Goal: Information Seeking & Learning: Learn about a topic

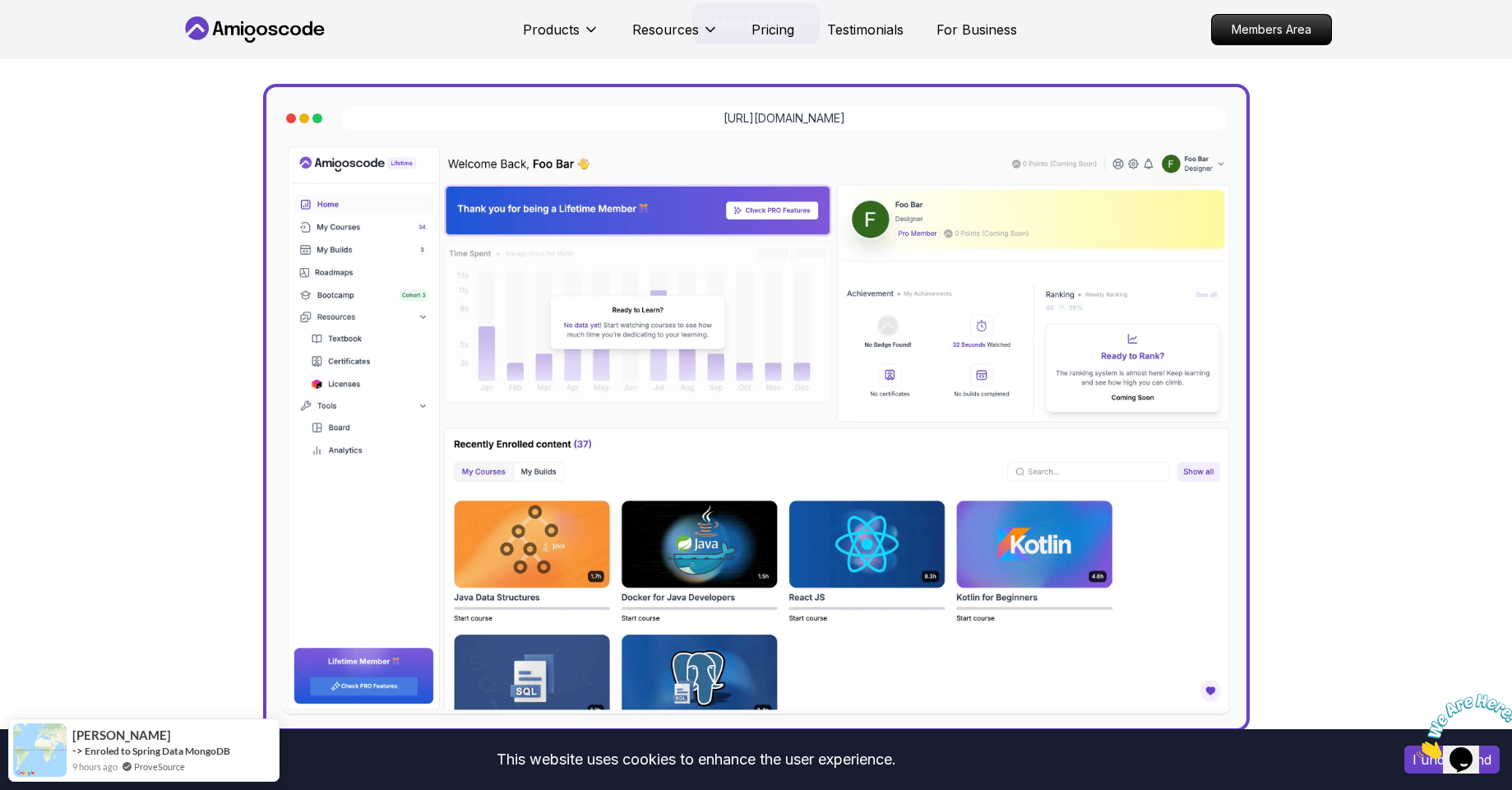
scroll to position [439, 0]
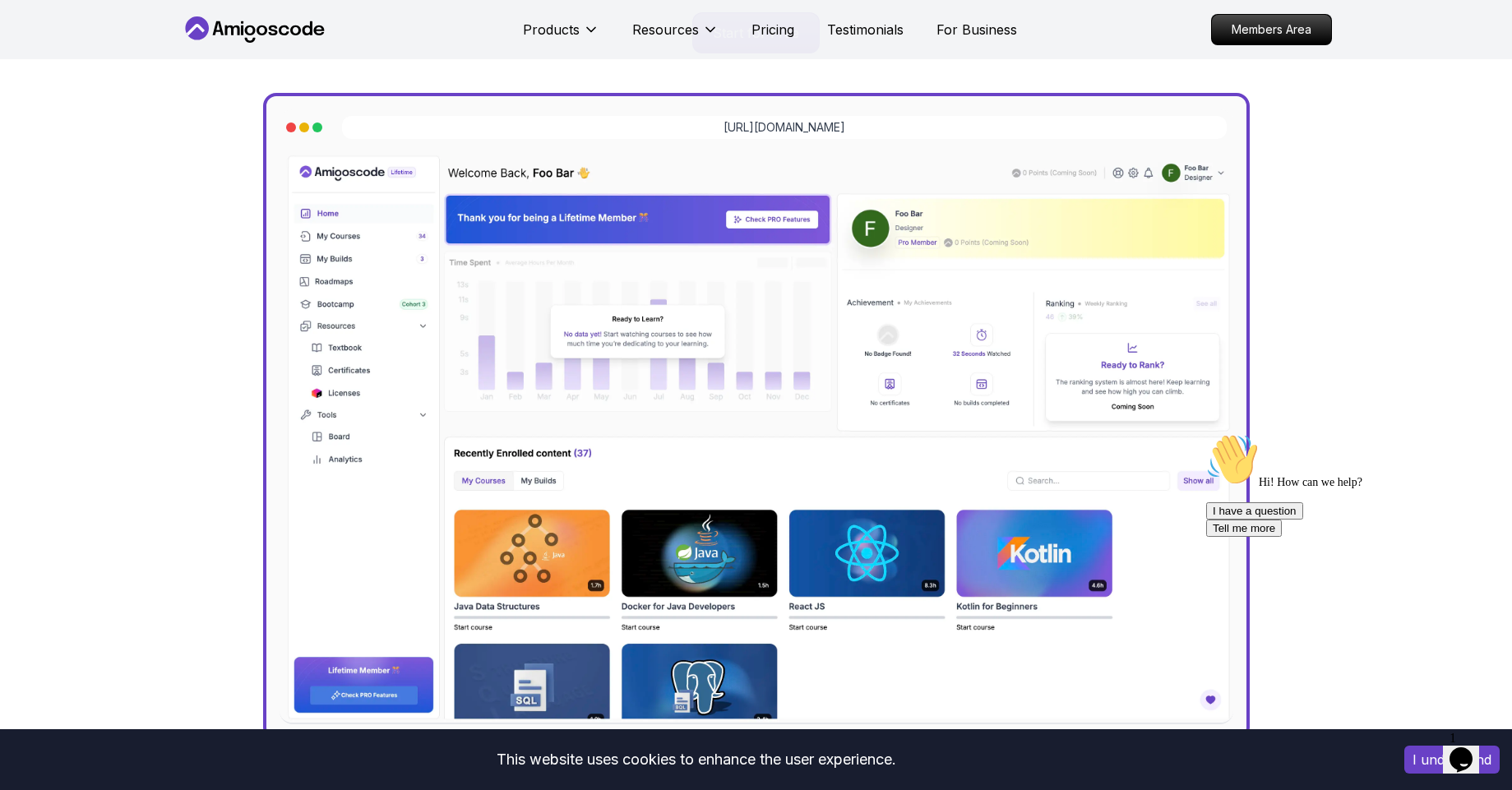
click at [995, 259] on img at bounding box center [756, 437] width 953 height 571
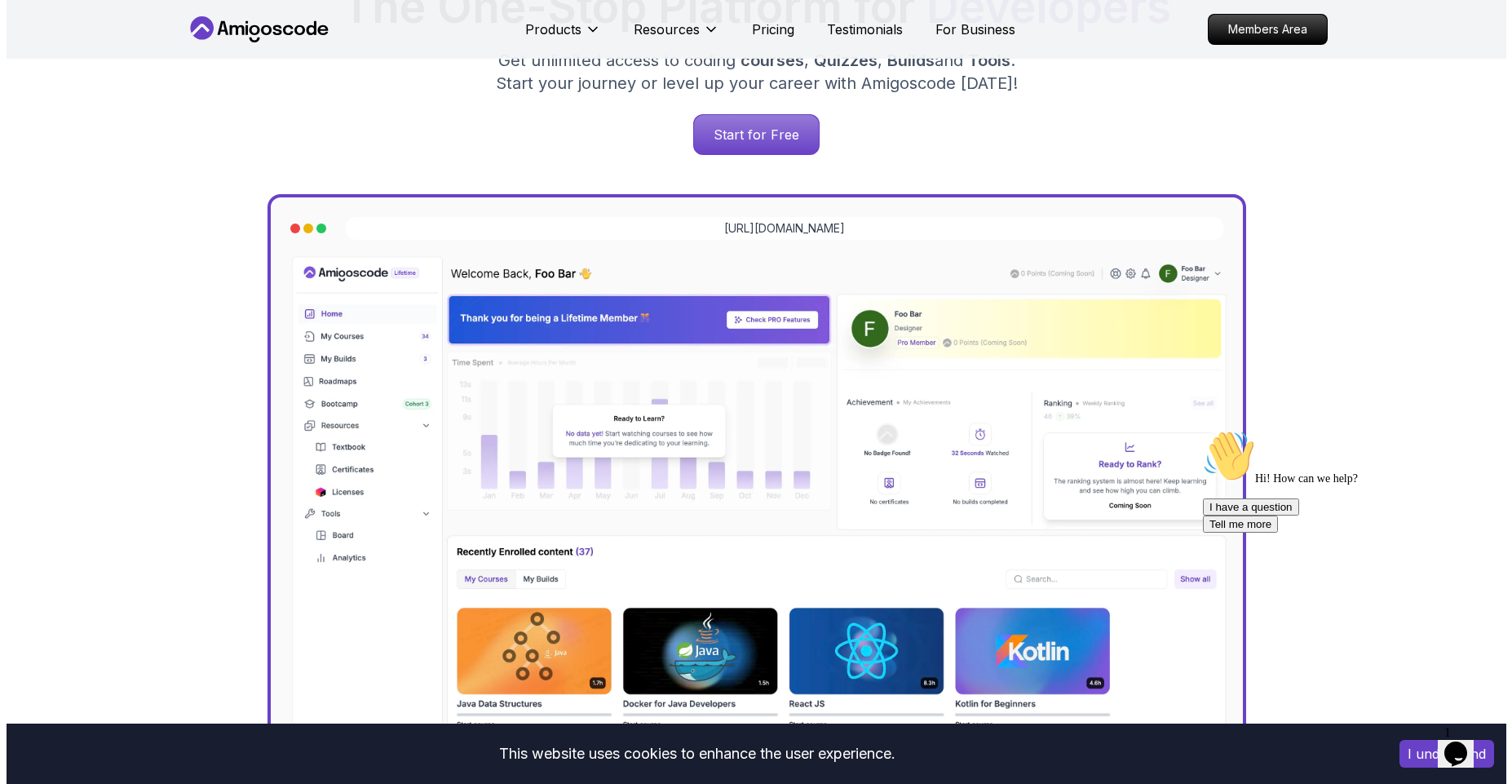
scroll to position [0, 0]
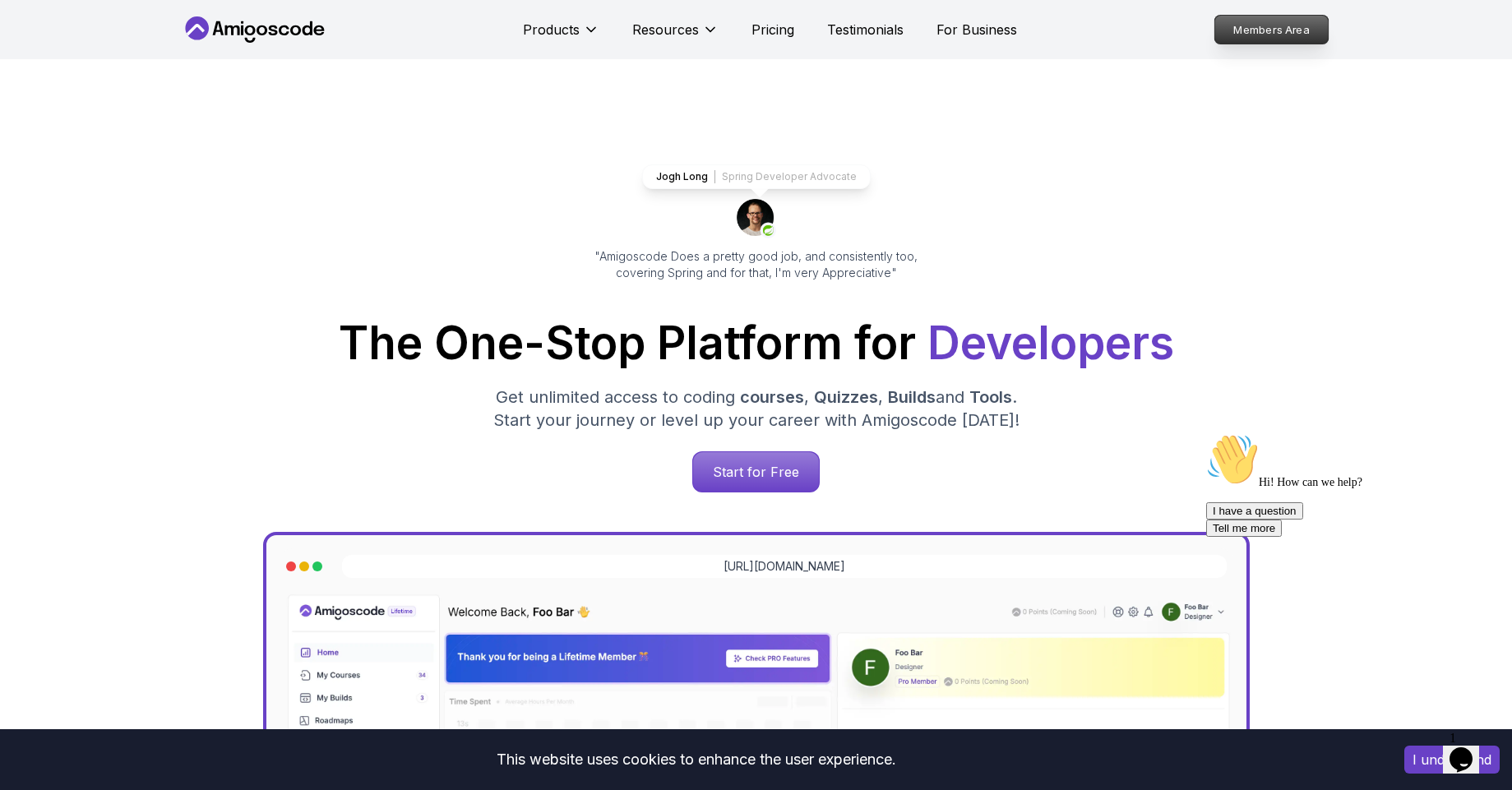
click at [1266, 26] on p "Members Area" at bounding box center [1271, 29] width 113 height 28
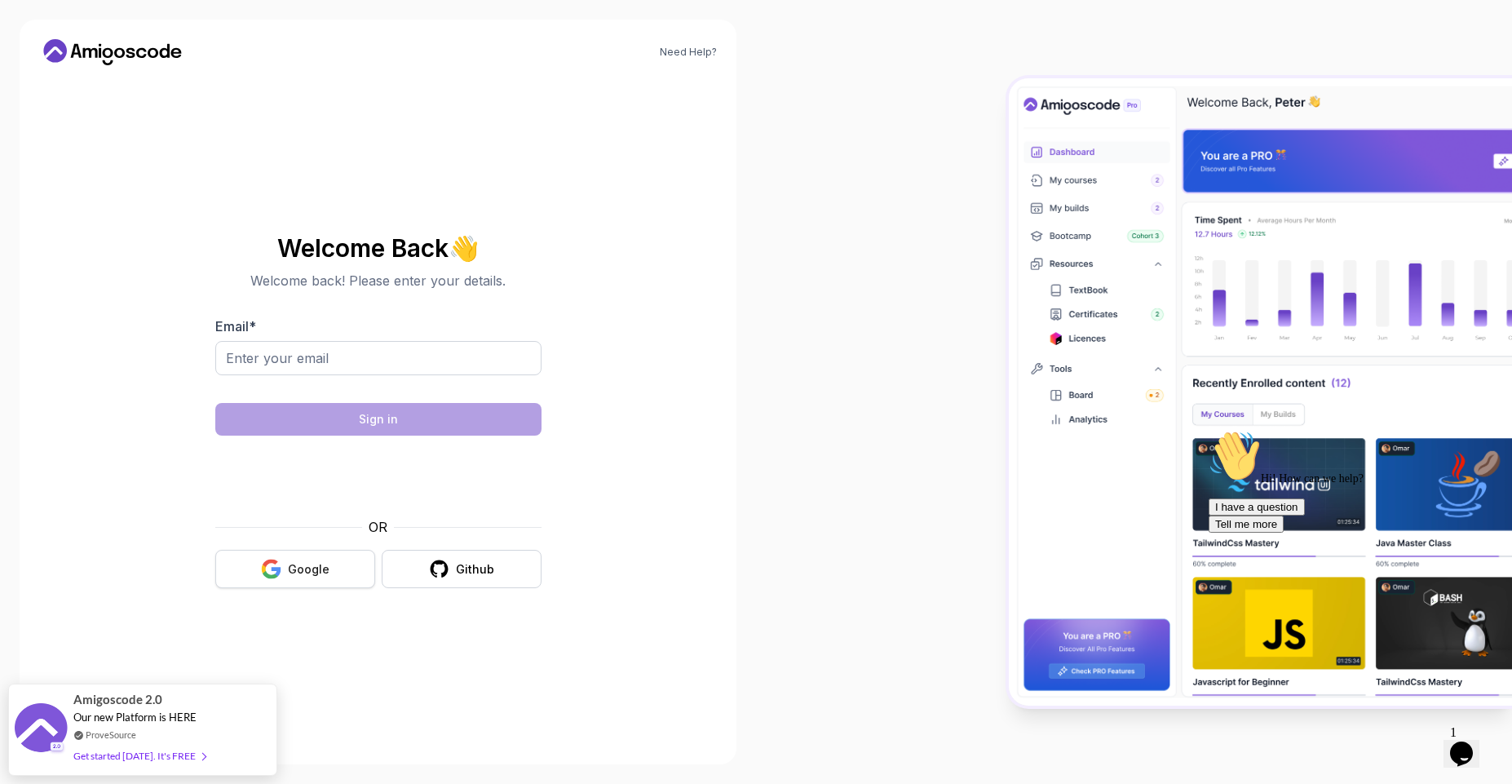
click at [294, 570] on div "Google" at bounding box center [309, 569] width 42 height 16
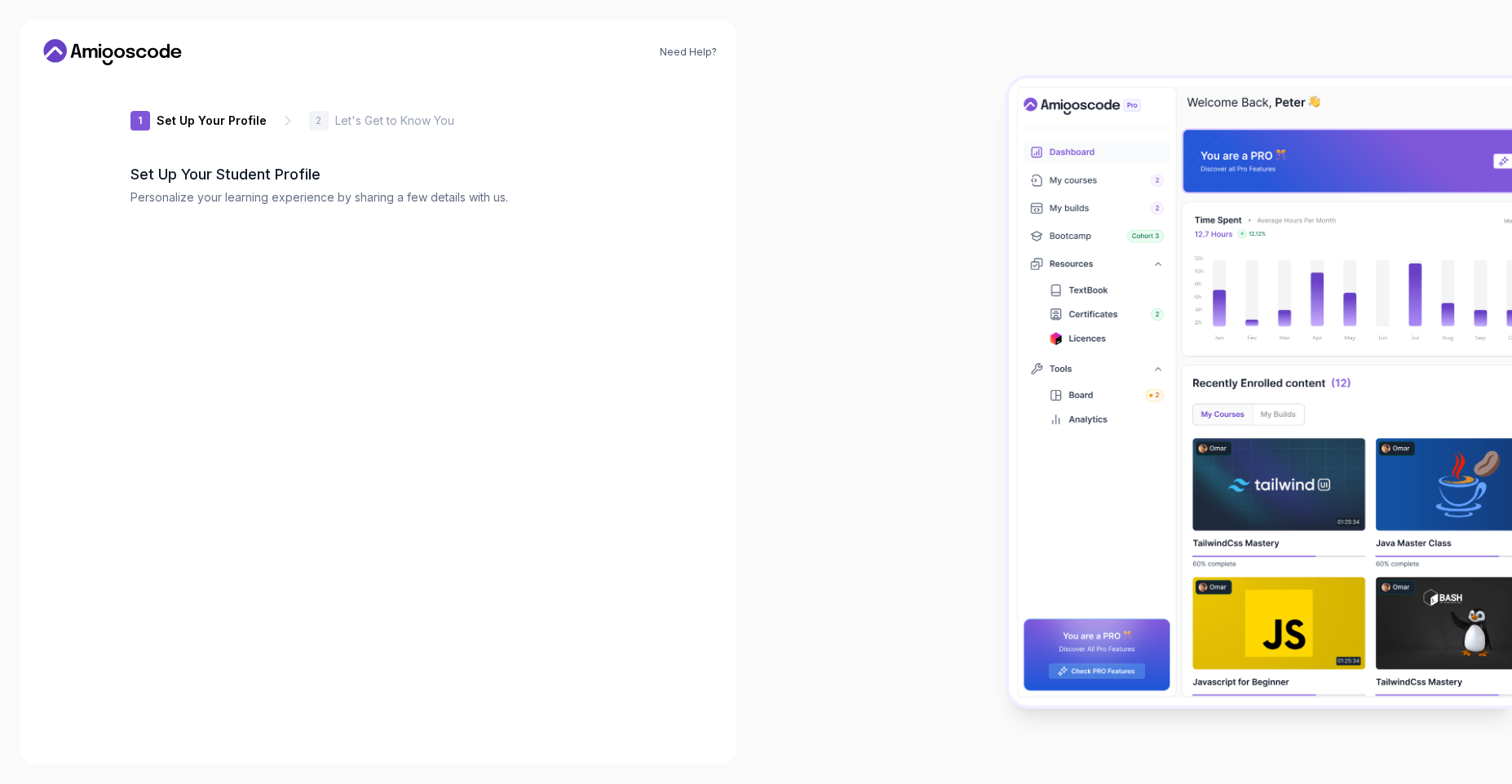
type input "swiftotter3cc2a"
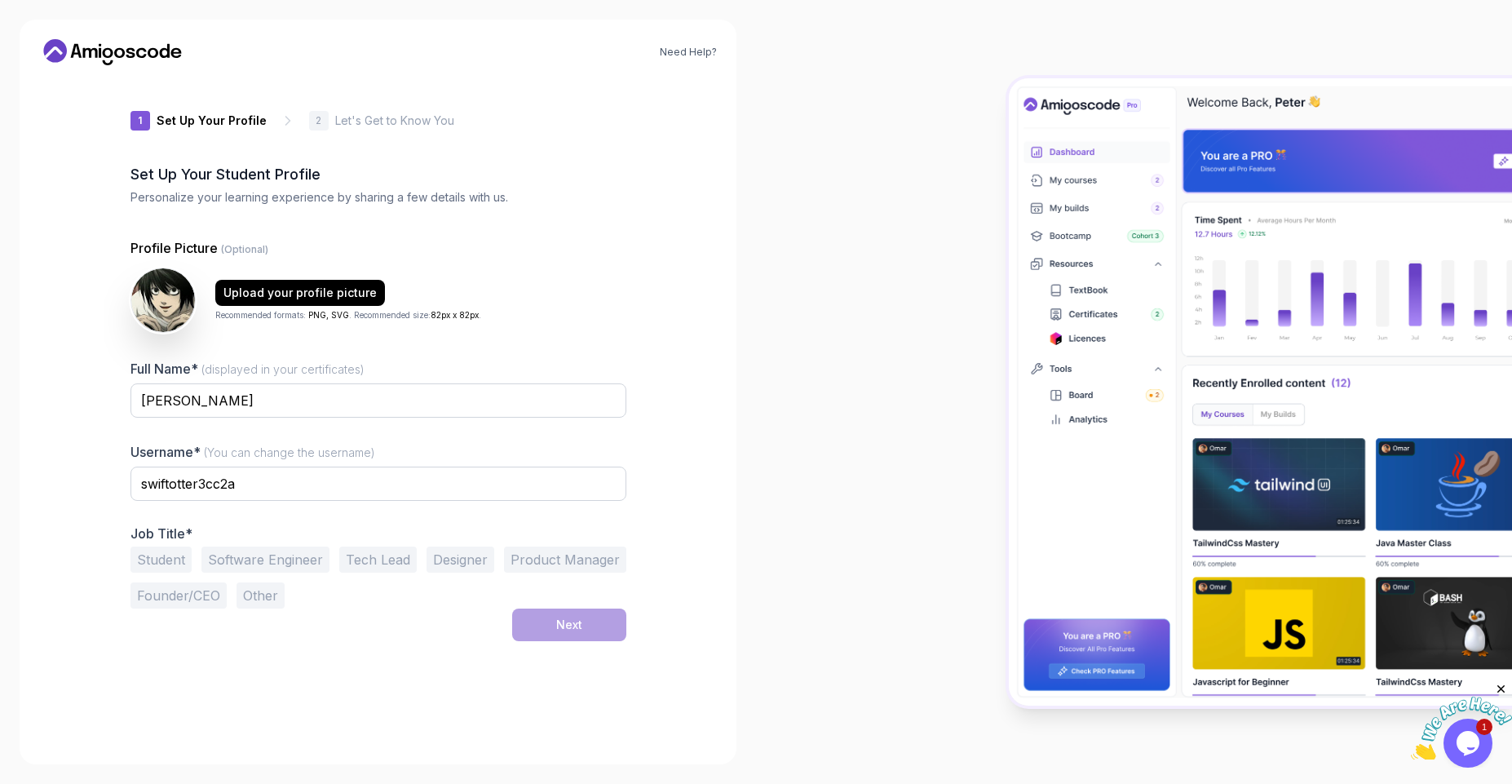
click at [178, 554] on button "Student" at bounding box center [161, 559] width 61 height 26
click at [565, 622] on div "Next" at bounding box center [569, 624] width 26 height 16
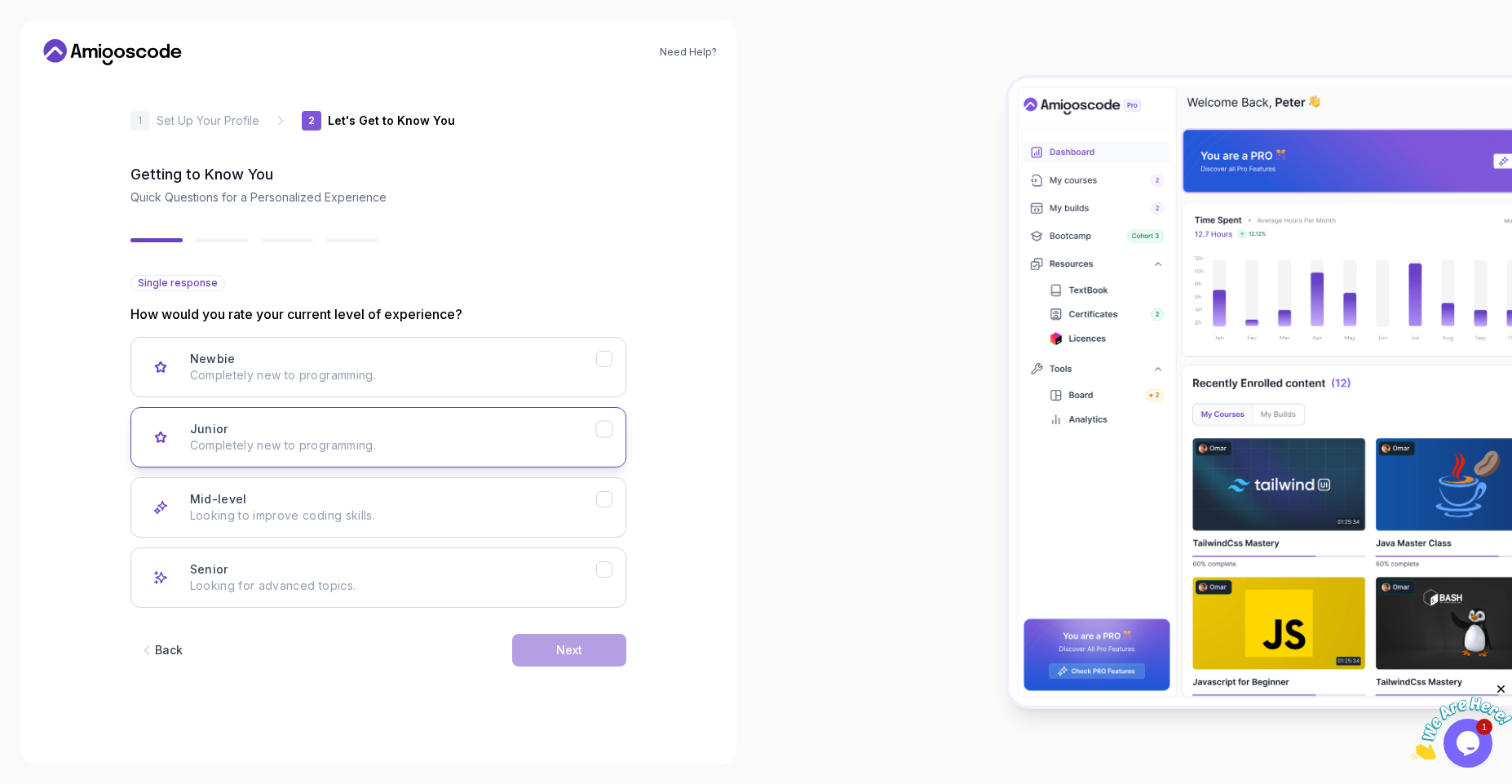
click at [474, 407] on button "Junior Completely new to programming." at bounding box center [378, 436] width 496 height 61
click at [570, 662] on button "Next" at bounding box center [569, 650] width 114 height 33
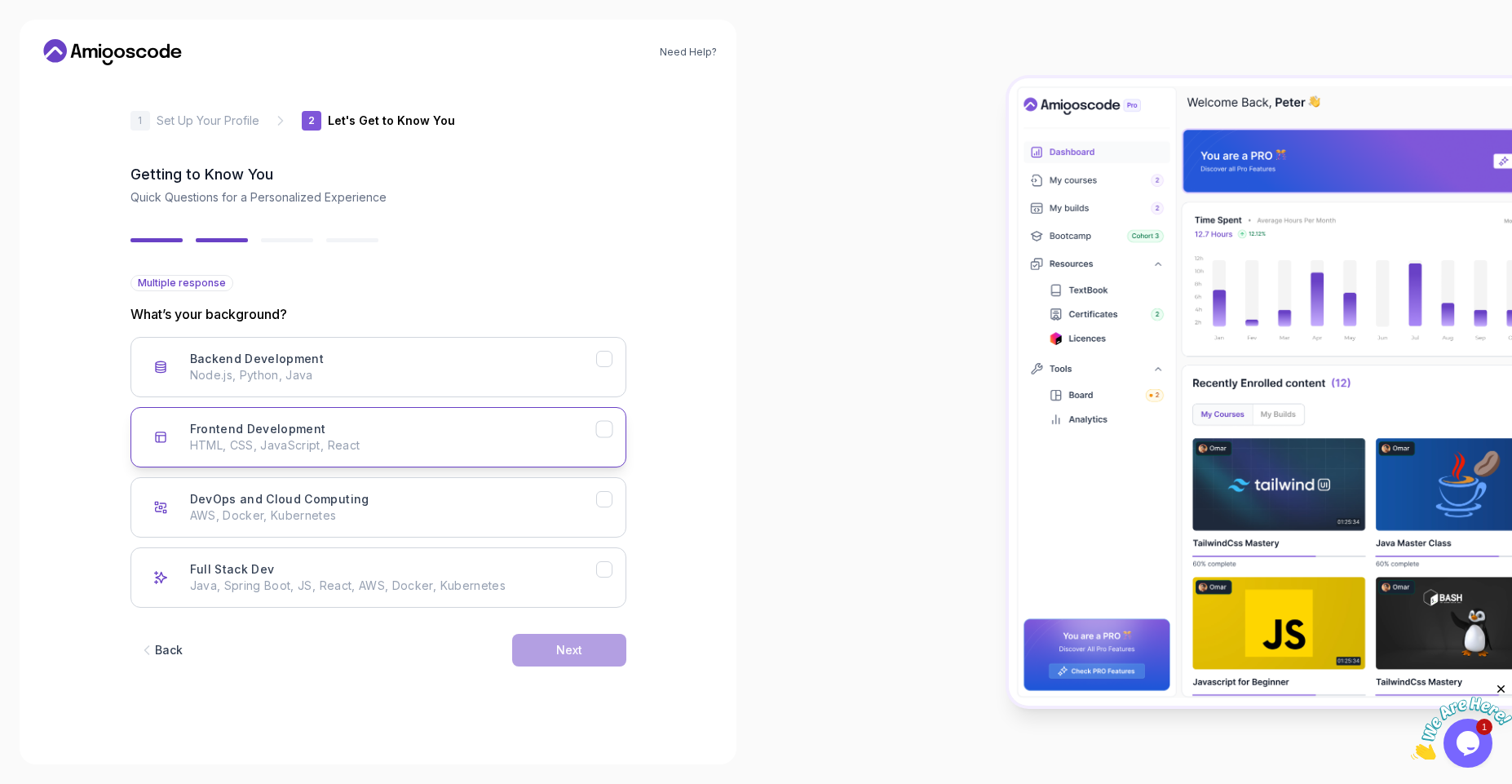
click at [566, 437] on p "HTML, CSS, JavaScript, React" at bounding box center [393, 446] width 407 height 16
click at [563, 644] on div "Next" at bounding box center [569, 650] width 26 height 16
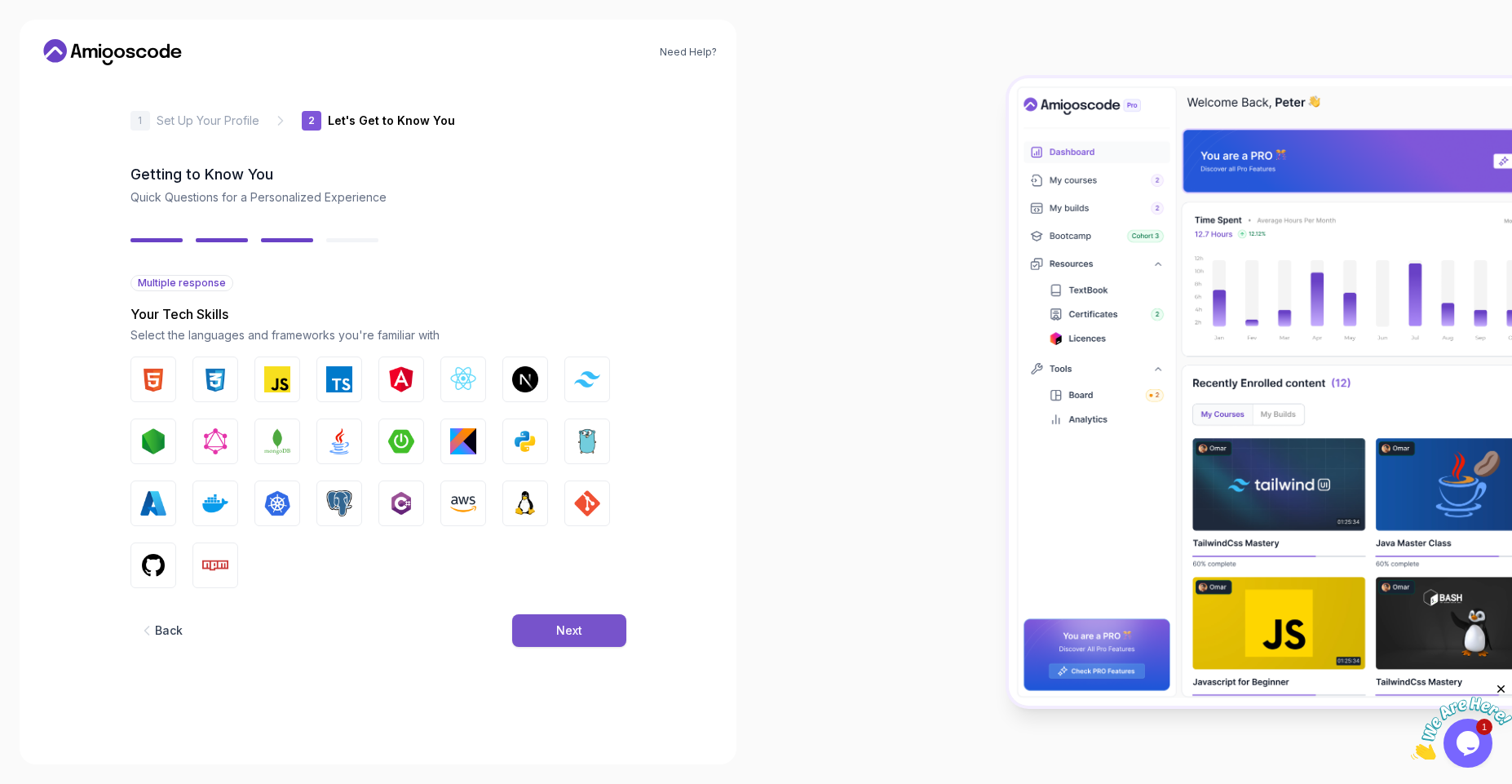
click at [565, 640] on button "Next" at bounding box center [569, 631] width 114 height 33
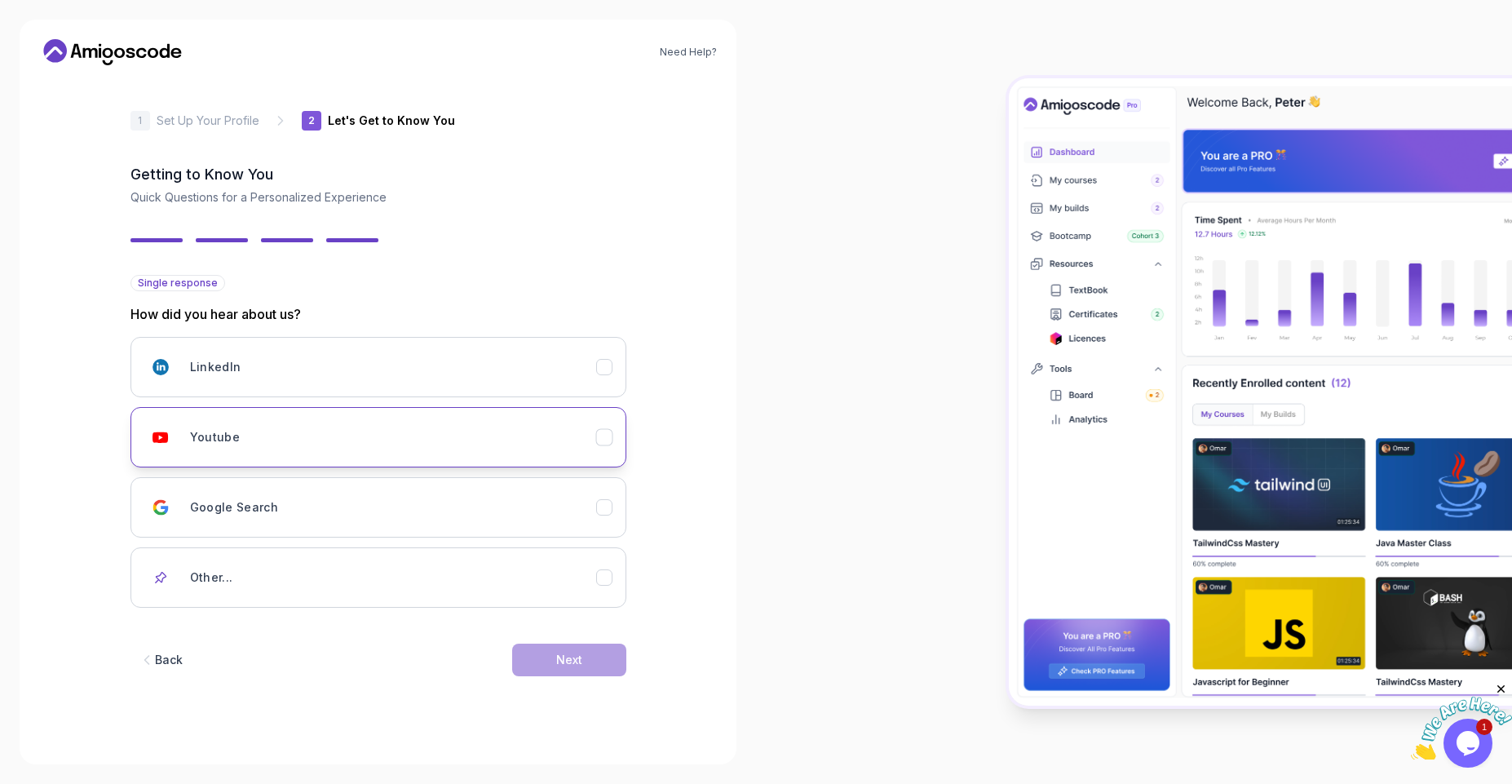
click at [583, 459] on button "Youtube" at bounding box center [378, 436] width 496 height 61
click at [574, 668] on button "Next" at bounding box center [569, 660] width 114 height 33
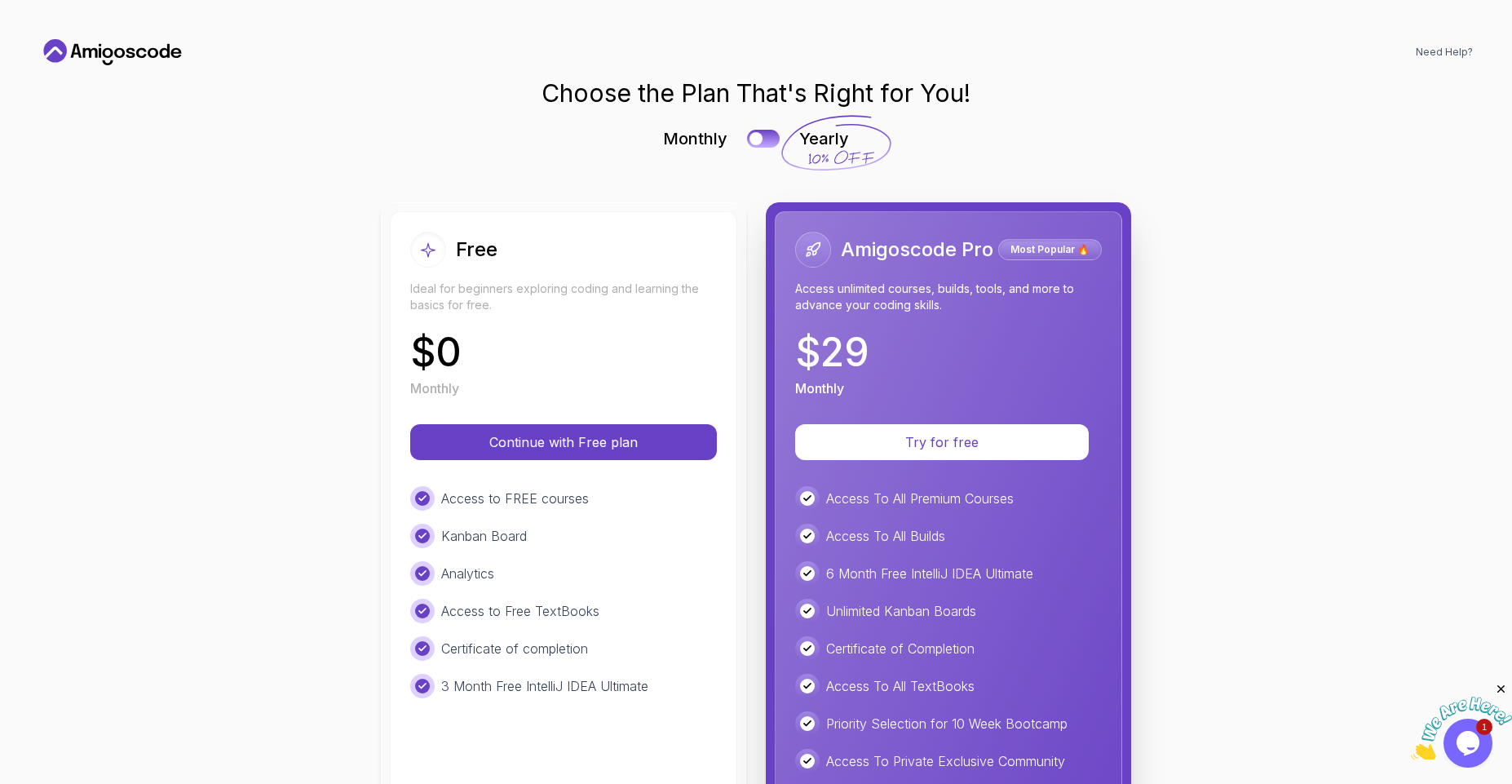
scroll to position [232, 0]
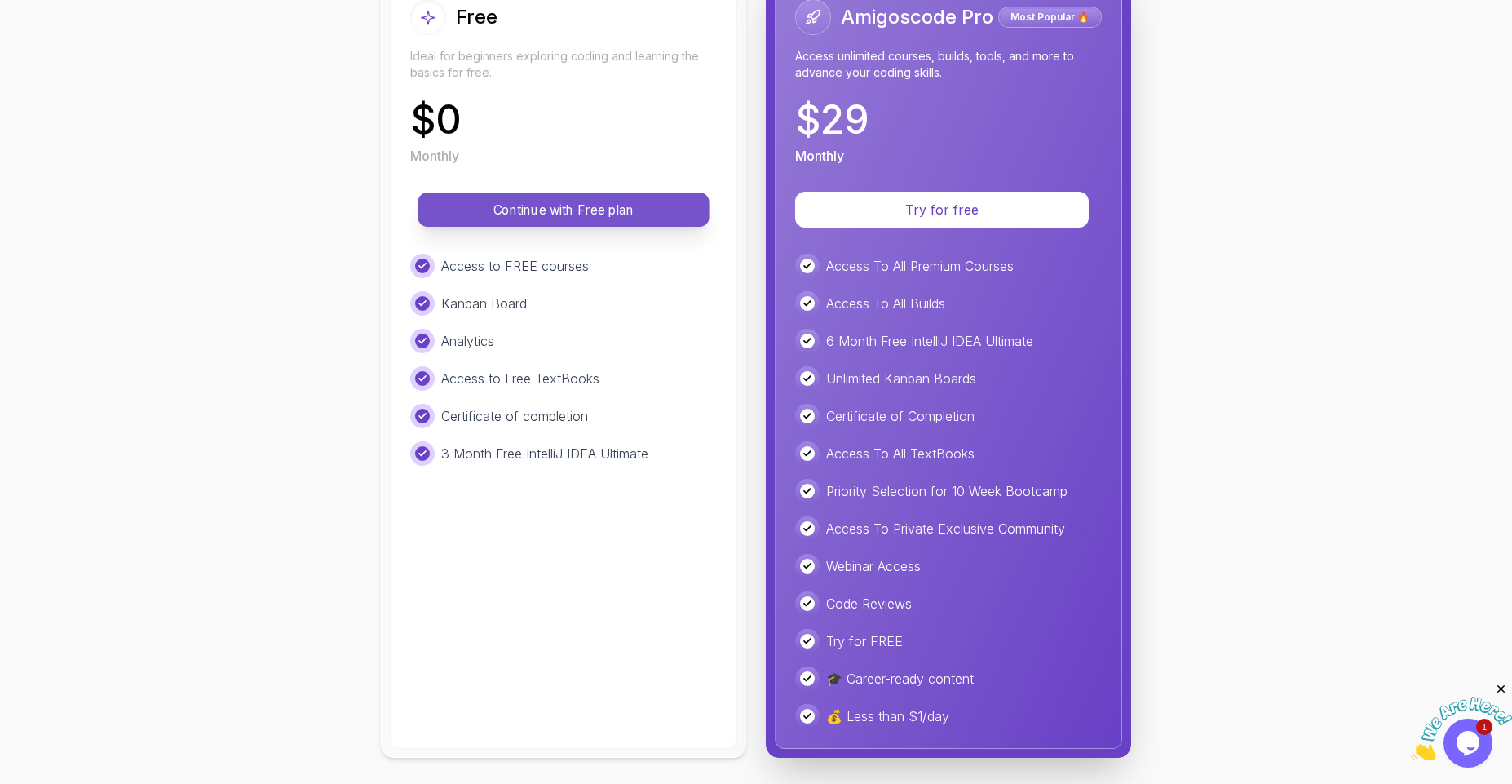
click at [566, 218] on p "Continue with Free plan" at bounding box center [564, 210] width 254 height 19
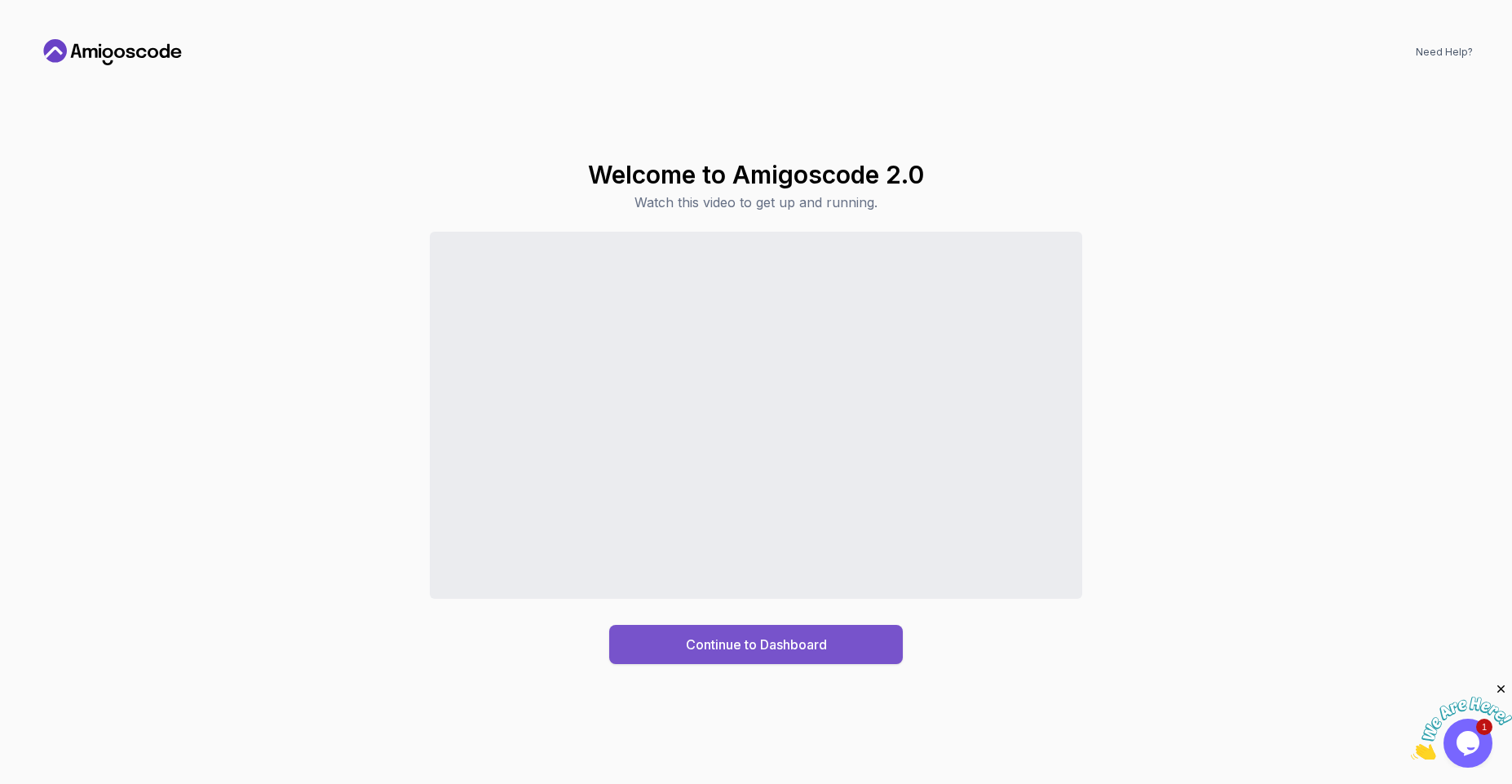
click at [727, 653] on div "Continue to Dashboard" at bounding box center [756, 644] width 141 height 20
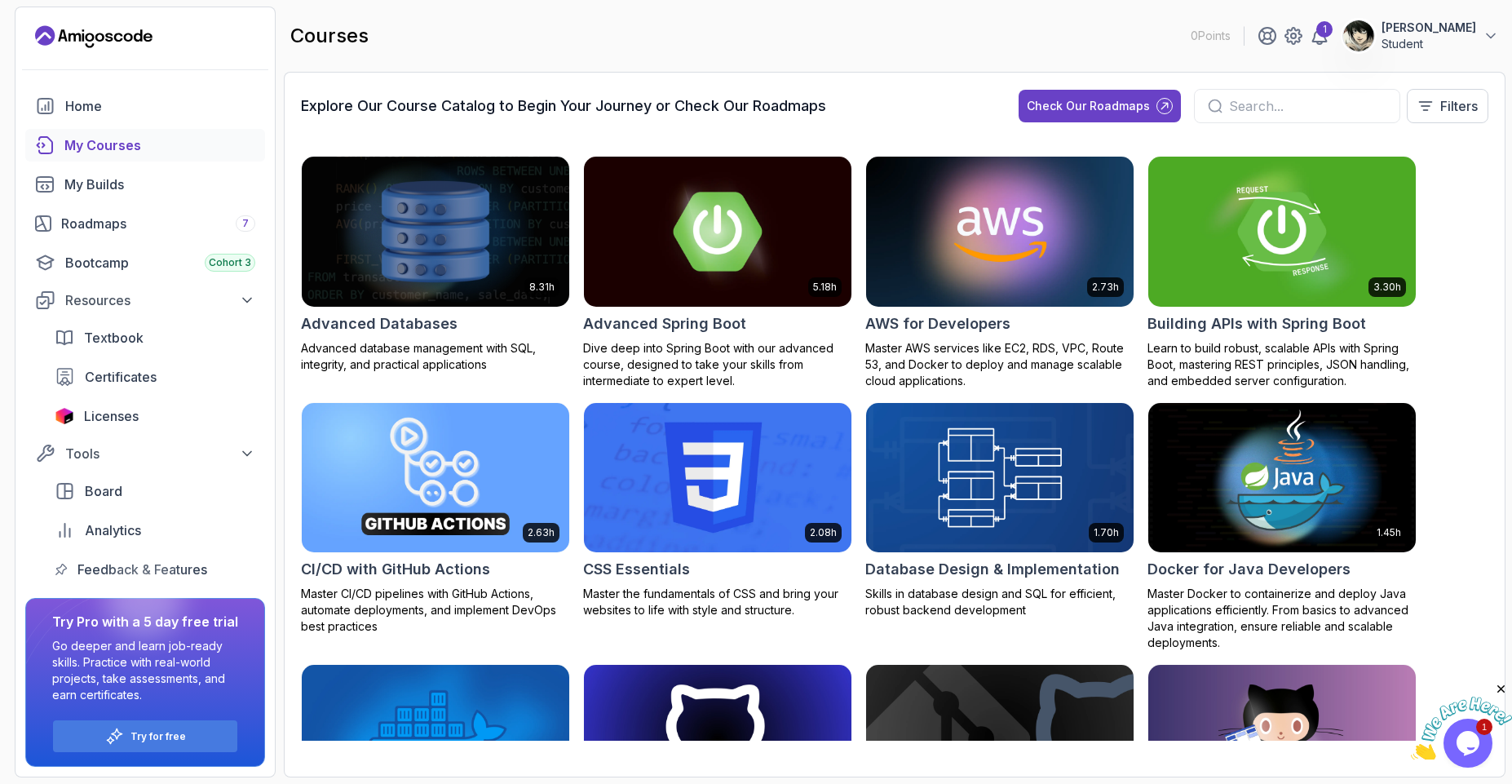
click at [267, 712] on div "Home My Courses My Builds Roadmaps 7 Bootcamp Cohort 3 Resources Textbook Certi…" at bounding box center [145, 433] width 260 height 687
click at [190, 744] on div "Try for free" at bounding box center [144, 736] width 184 height 32
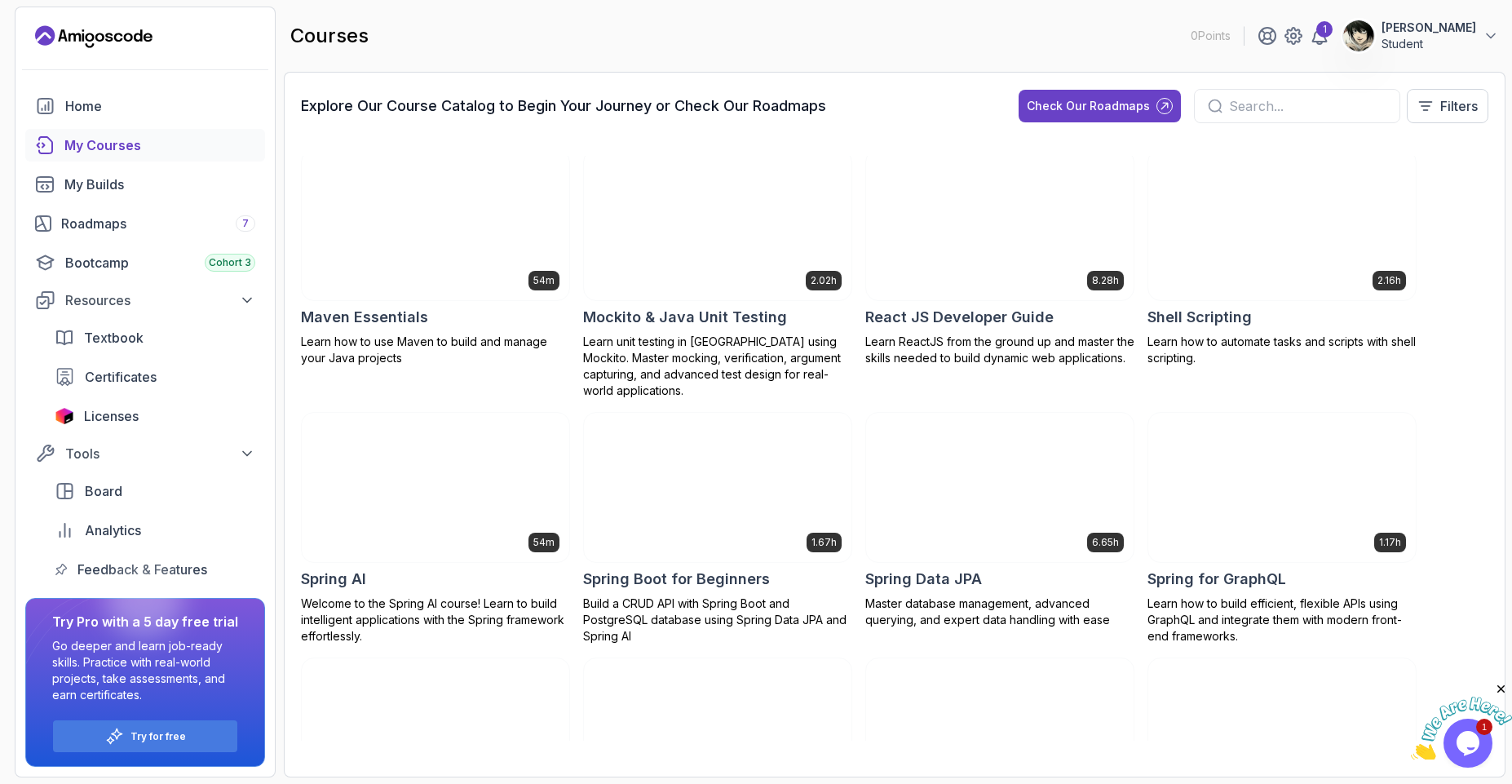
scroll to position [2354, 0]
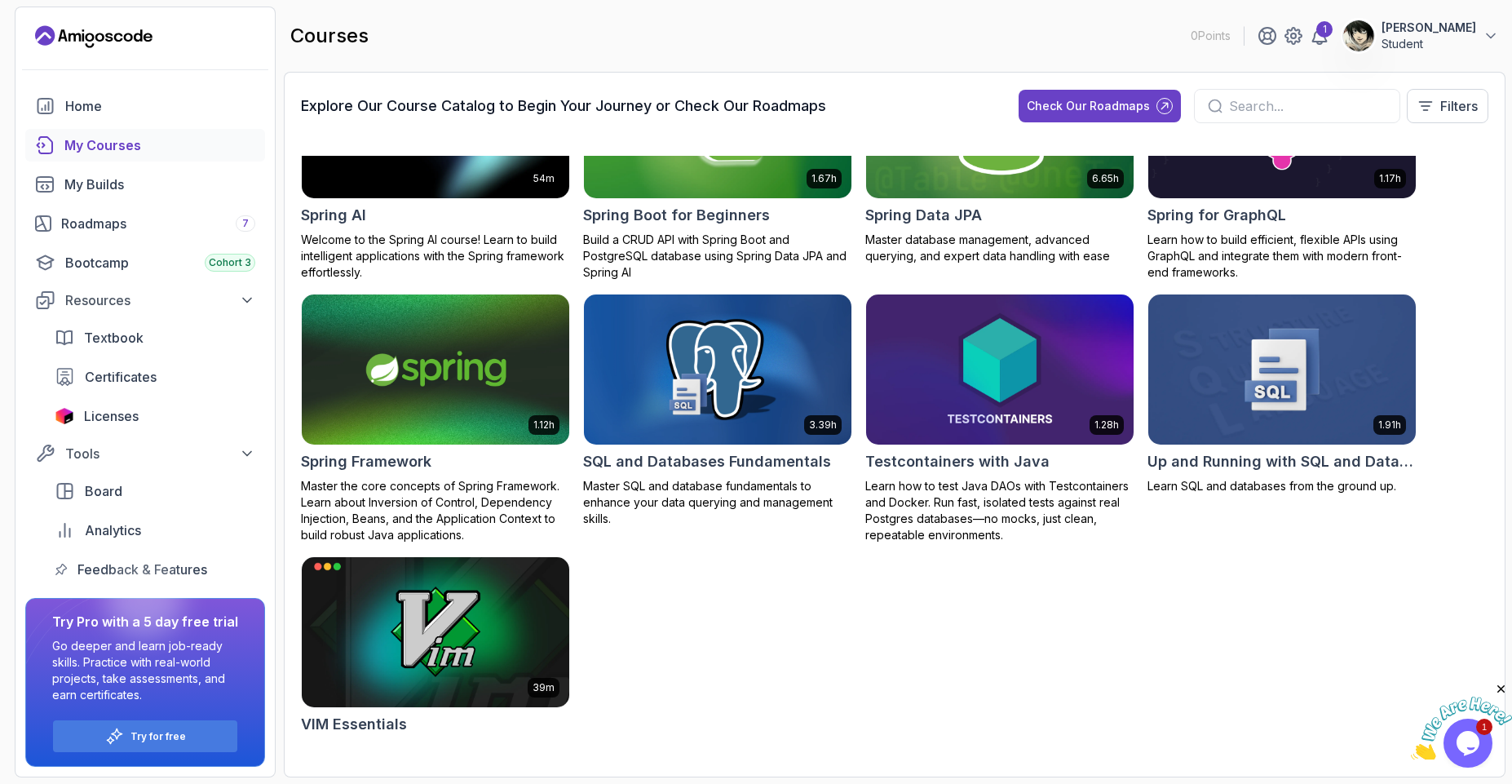
click at [675, 452] on h2 "SQL and Databases Fundamentals" at bounding box center [707, 461] width 248 height 23
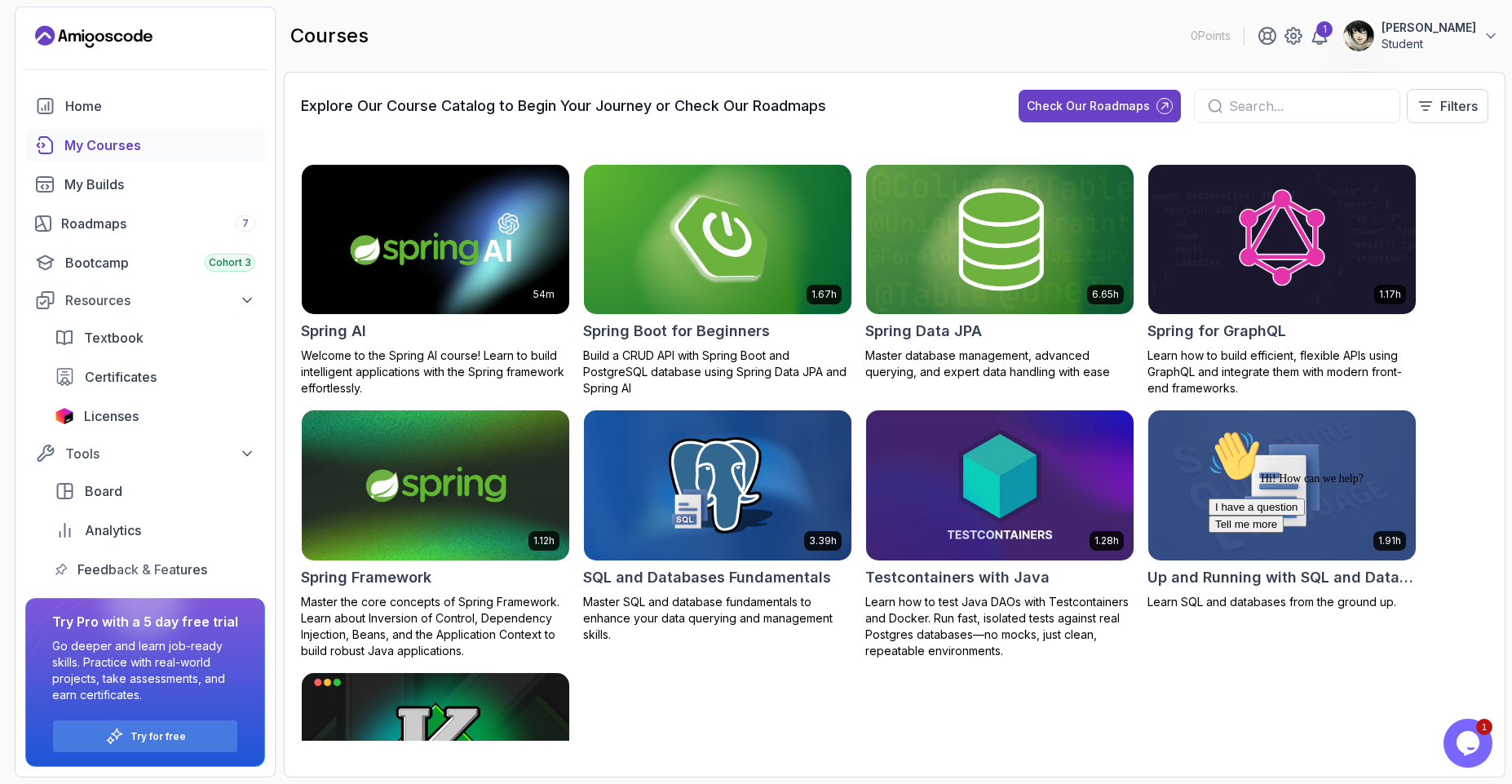
scroll to position [2354, 0]
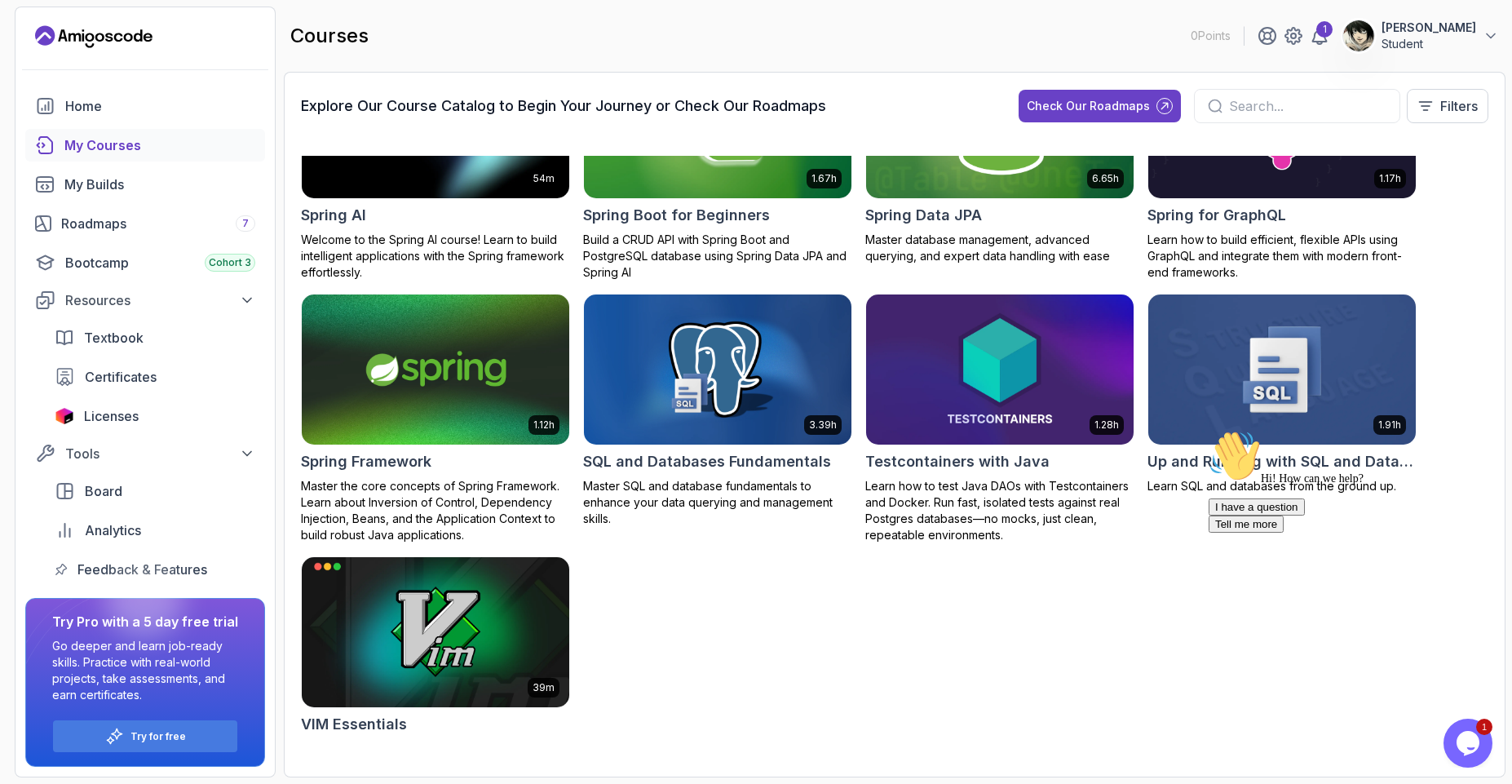
click at [1220, 392] on img at bounding box center [1281, 369] width 280 height 157
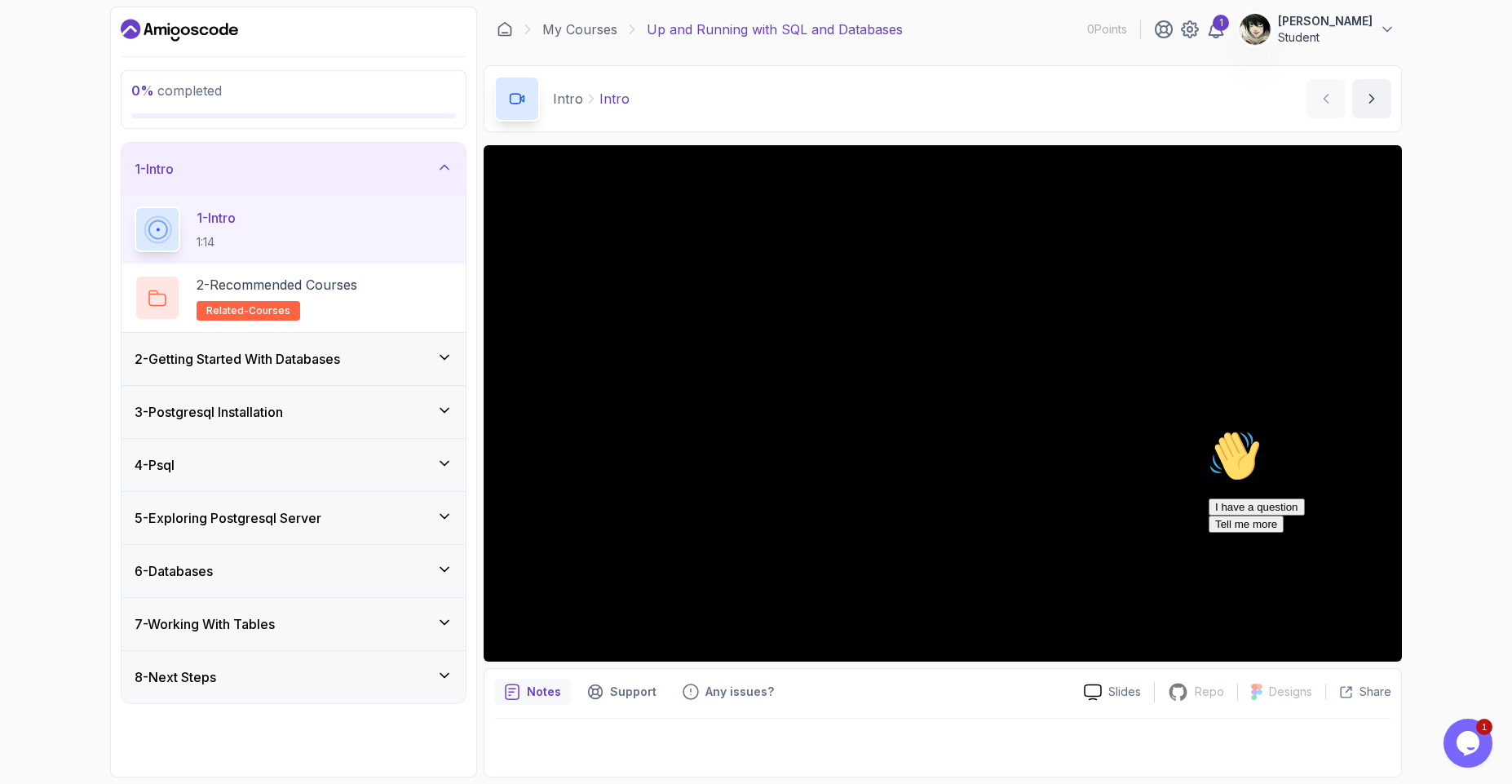
click at [823, 744] on div at bounding box center [943, 742] width 898 height 48
click at [442, 360] on icon at bounding box center [445, 358] width 16 height 16
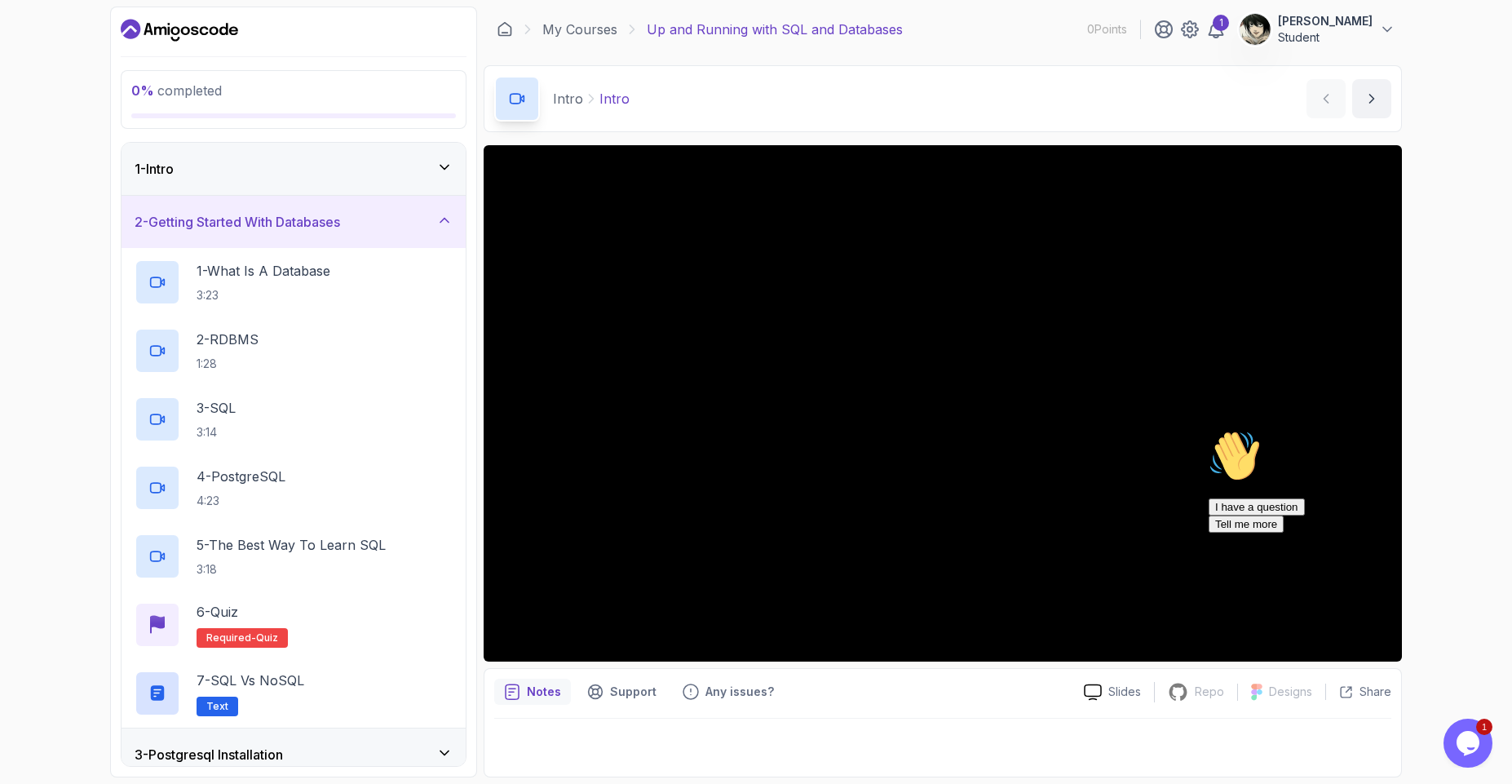
click at [447, 219] on icon at bounding box center [445, 220] width 16 height 16
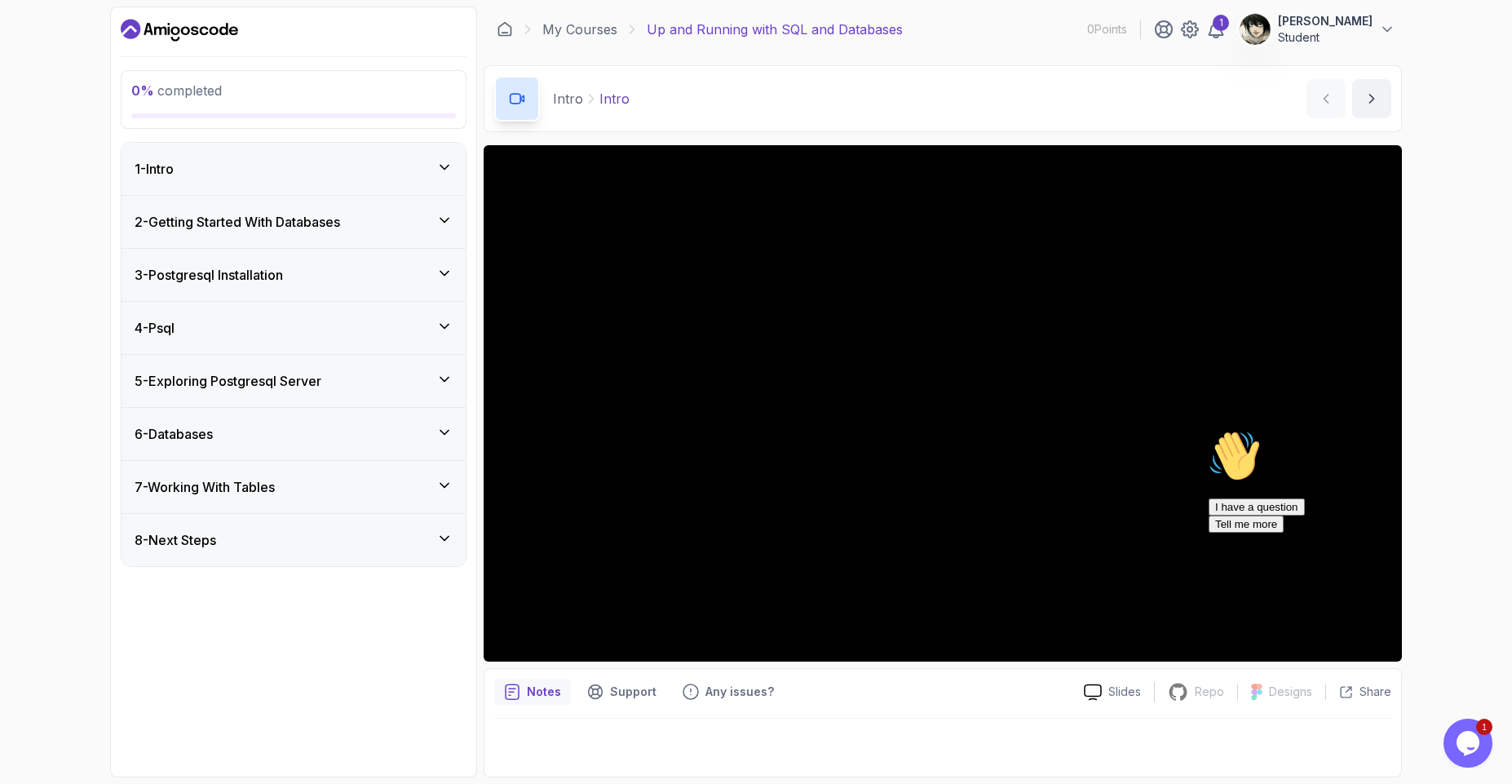
click at [444, 224] on icon at bounding box center [445, 220] width 16 height 16
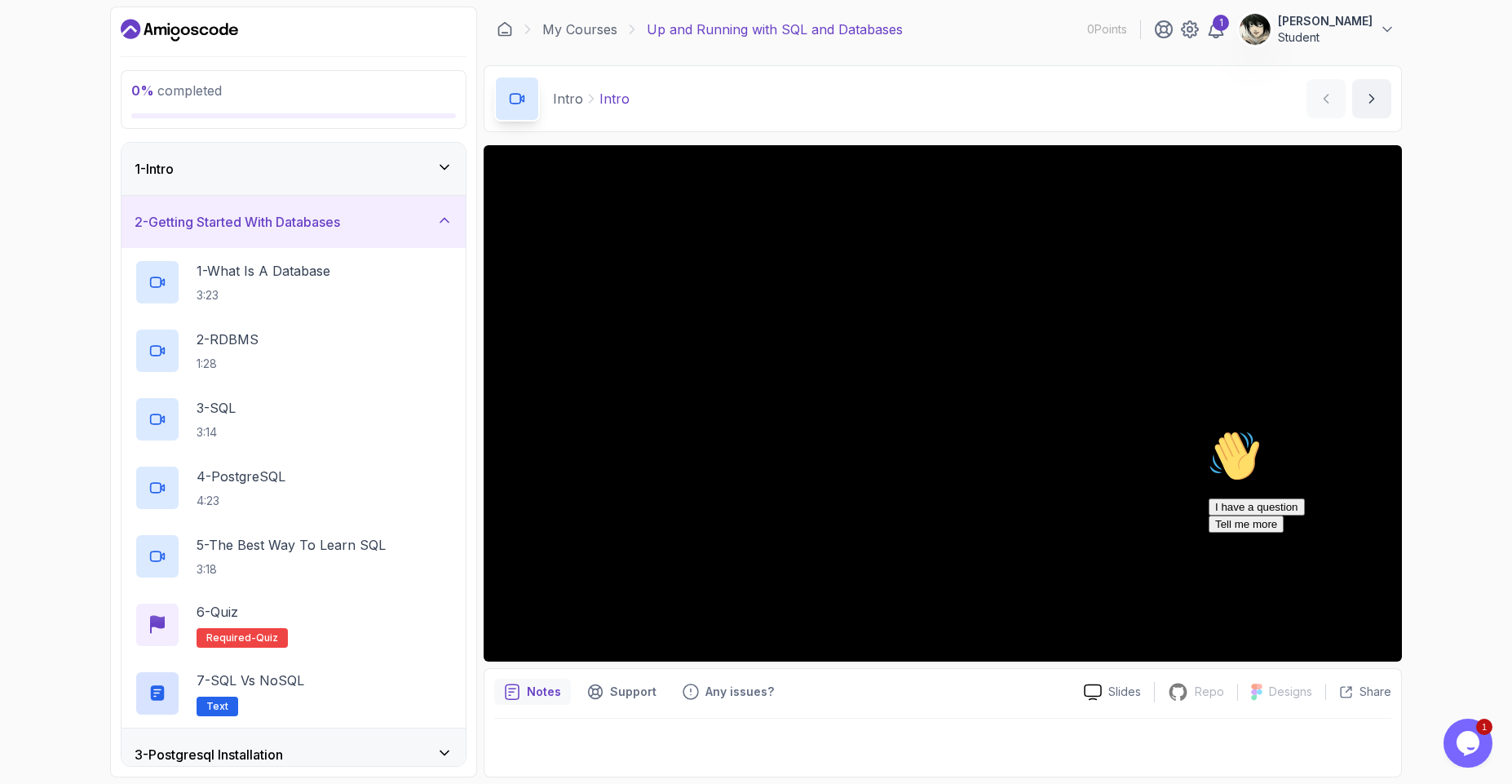
click at [444, 224] on icon at bounding box center [445, 220] width 16 height 16
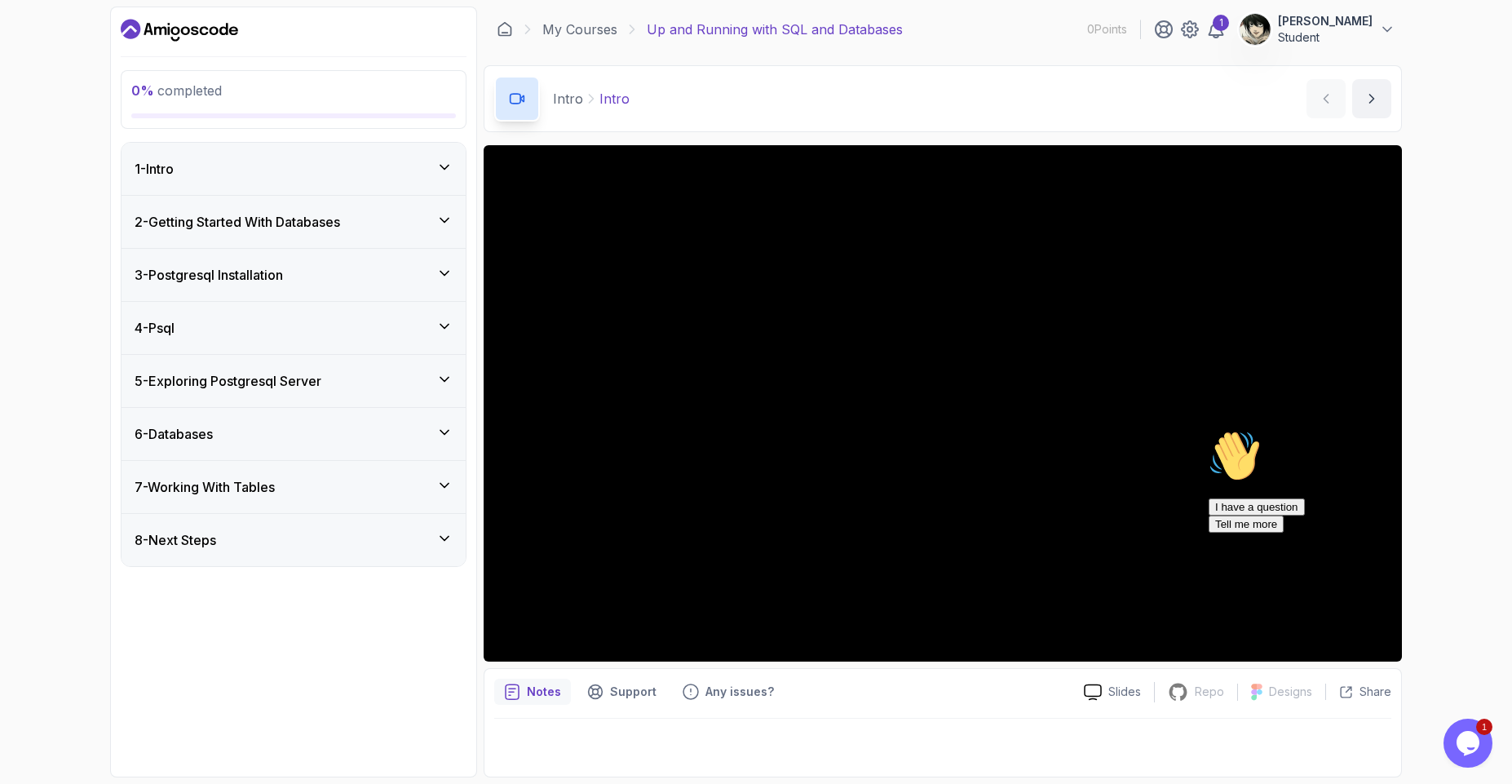
click at [444, 272] on icon at bounding box center [445, 273] width 16 height 16
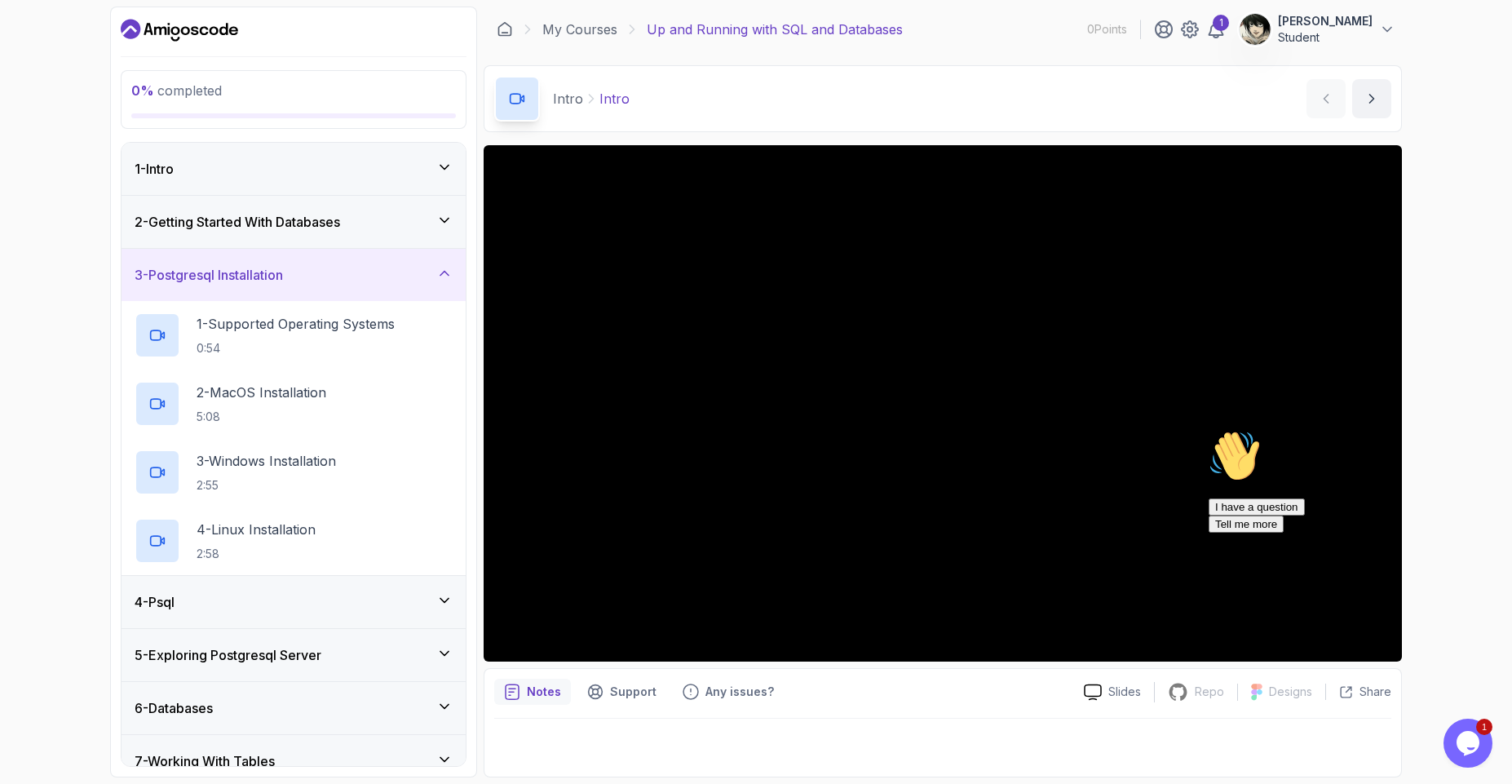
click at [444, 272] on icon at bounding box center [445, 273] width 16 height 16
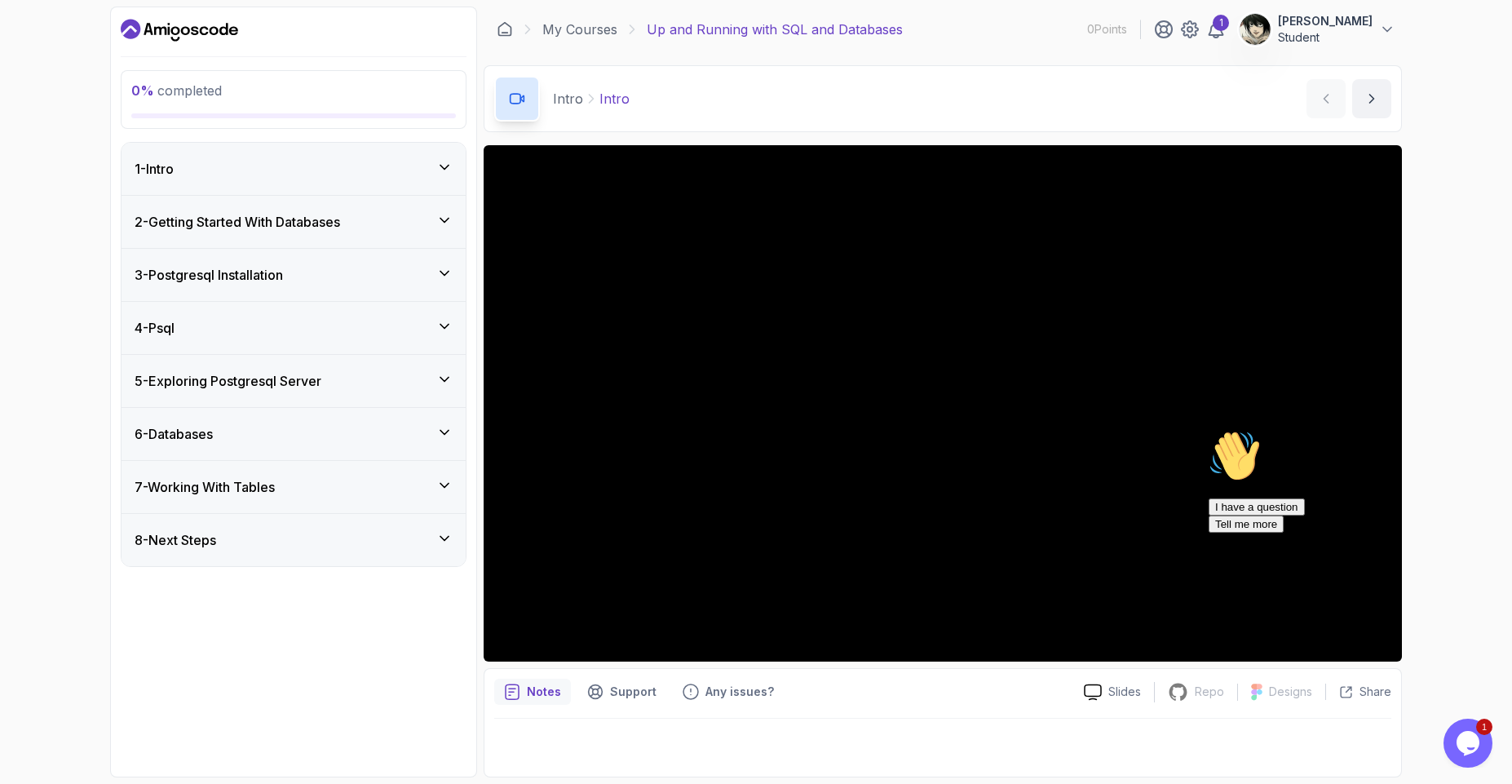
click at [444, 272] on icon at bounding box center [445, 273] width 16 height 16
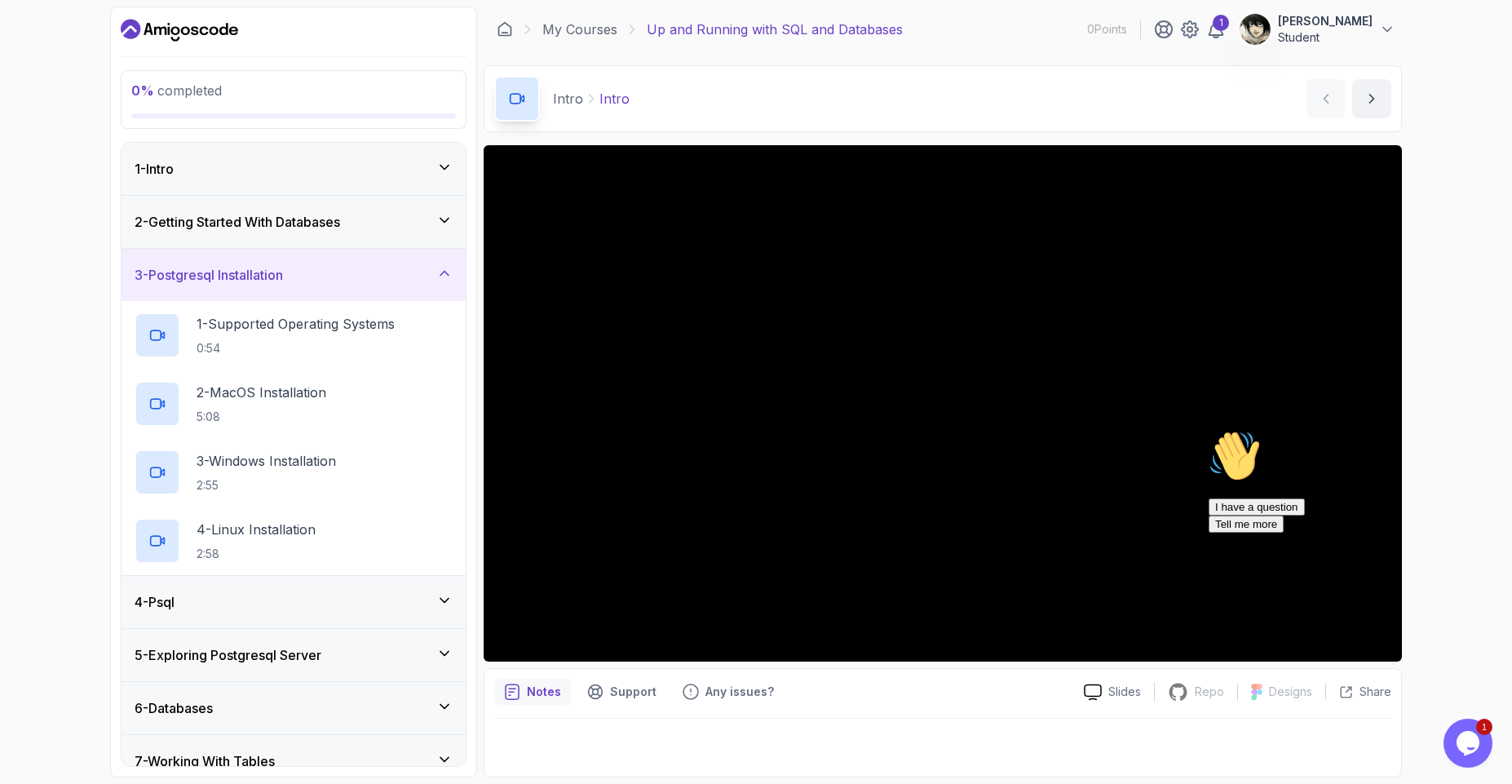
click at [444, 272] on icon at bounding box center [445, 273] width 16 height 16
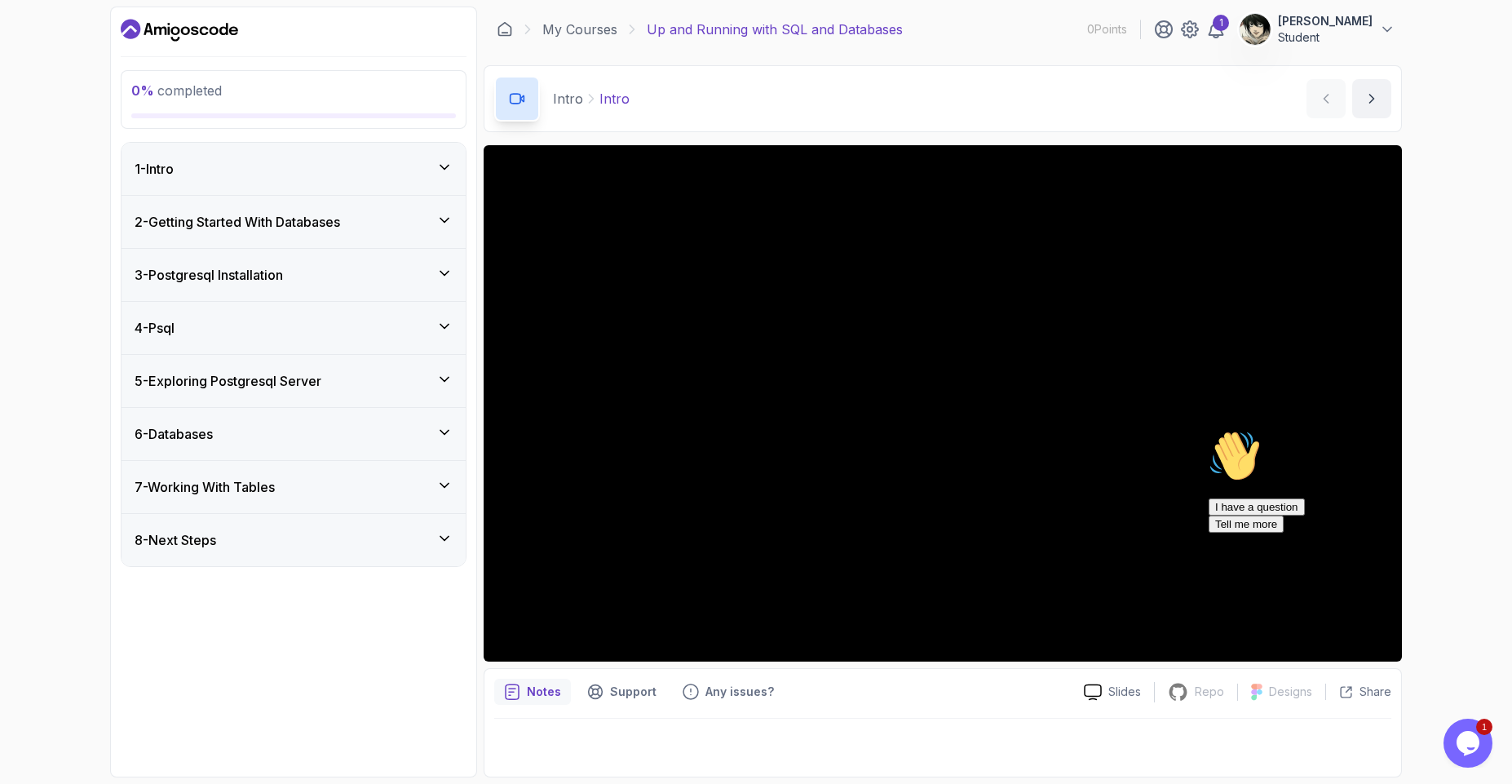
click at [447, 333] on icon at bounding box center [445, 326] width 16 height 16
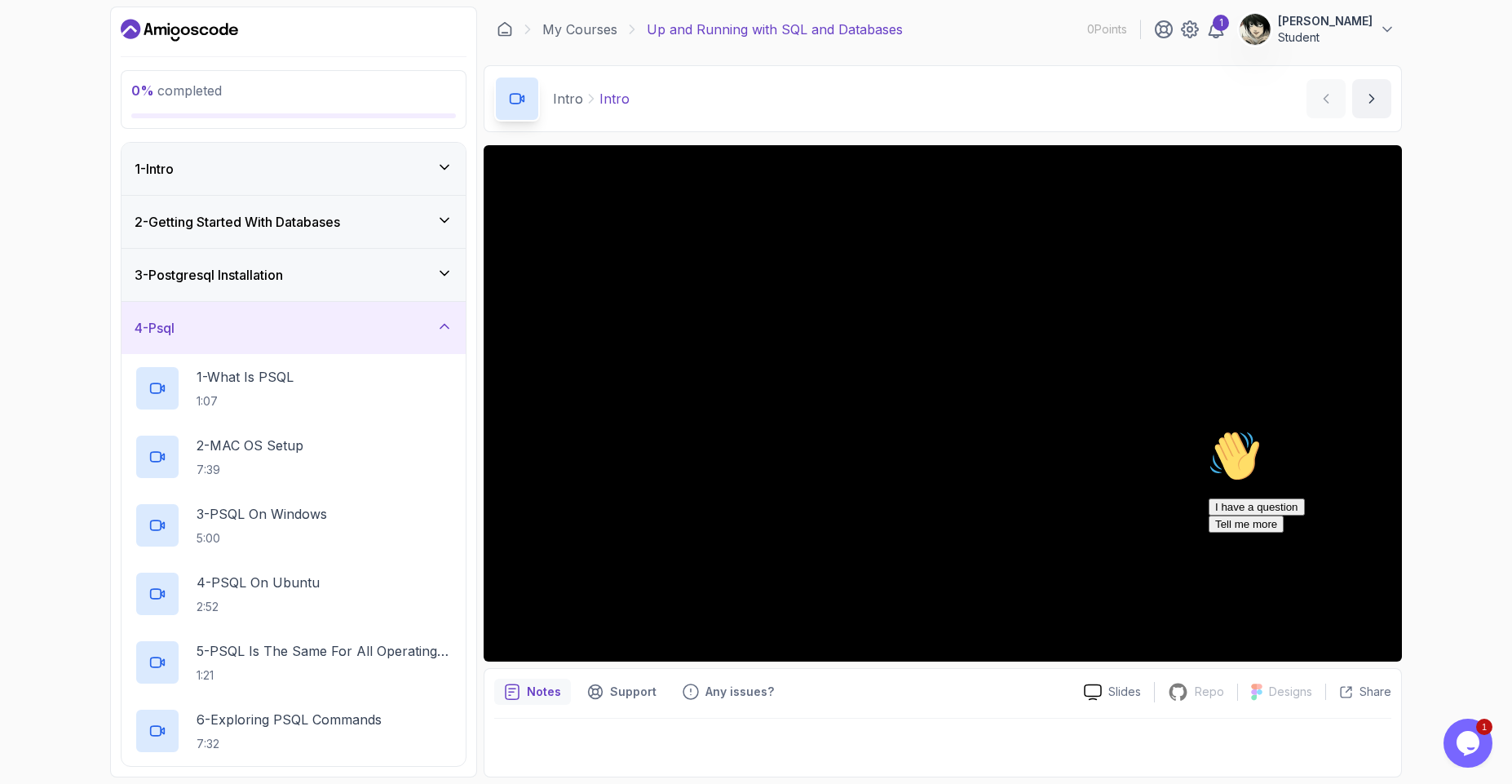
click at [447, 333] on icon at bounding box center [445, 326] width 16 height 16
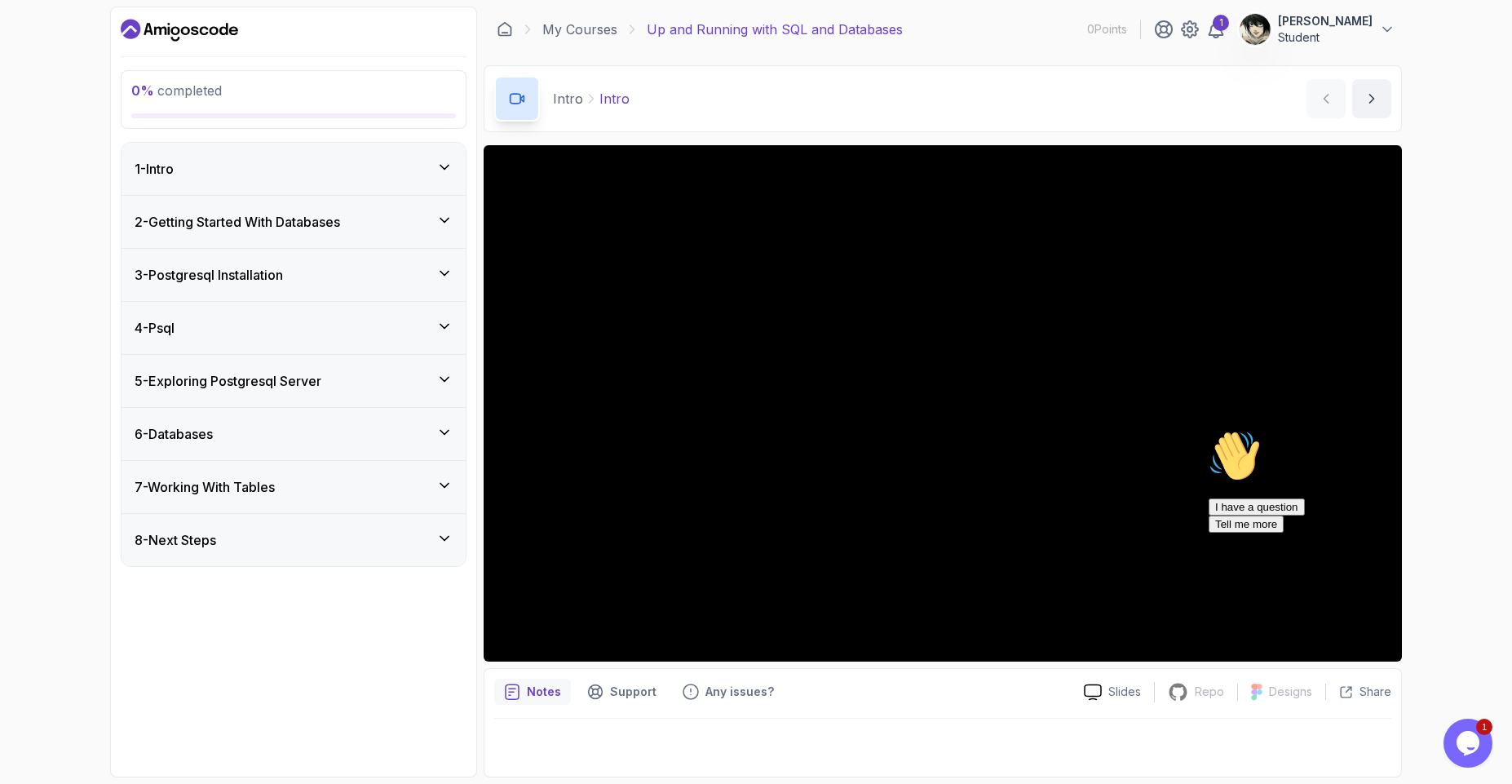
click at [441, 375] on icon at bounding box center [445, 379] width 16 height 16
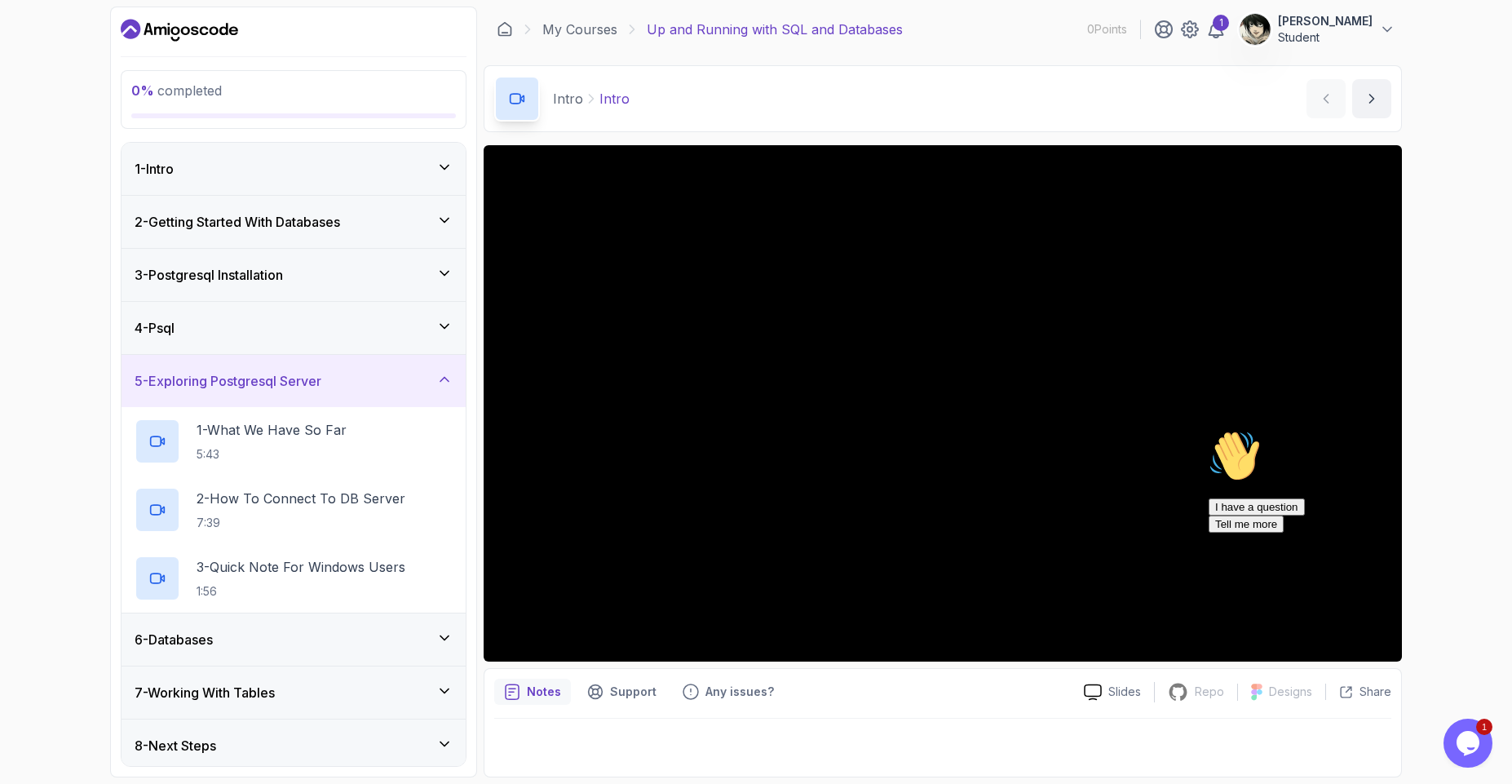
click at [441, 375] on icon at bounding box center [445, 379] width 16 height 16
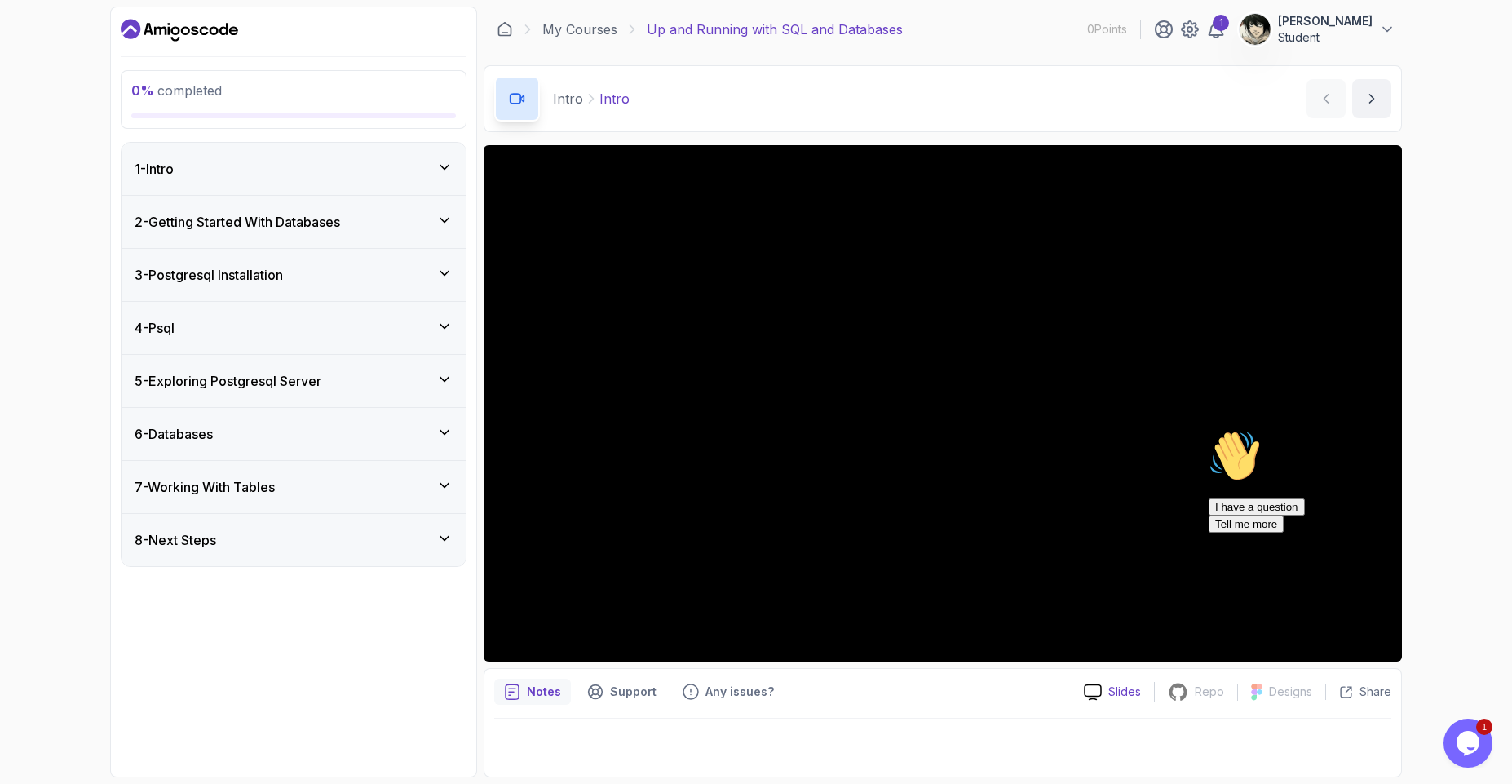
click at [1118, 692] on p "Slides" at bounding box center [1124, 691] width 33 height 16
click at [1036, 475] on div at bounding box center [943, 403] width 918 height 516
click at [438, 184] on div "1 - Intro" at bounding box center [293, 169] width 344 height 53
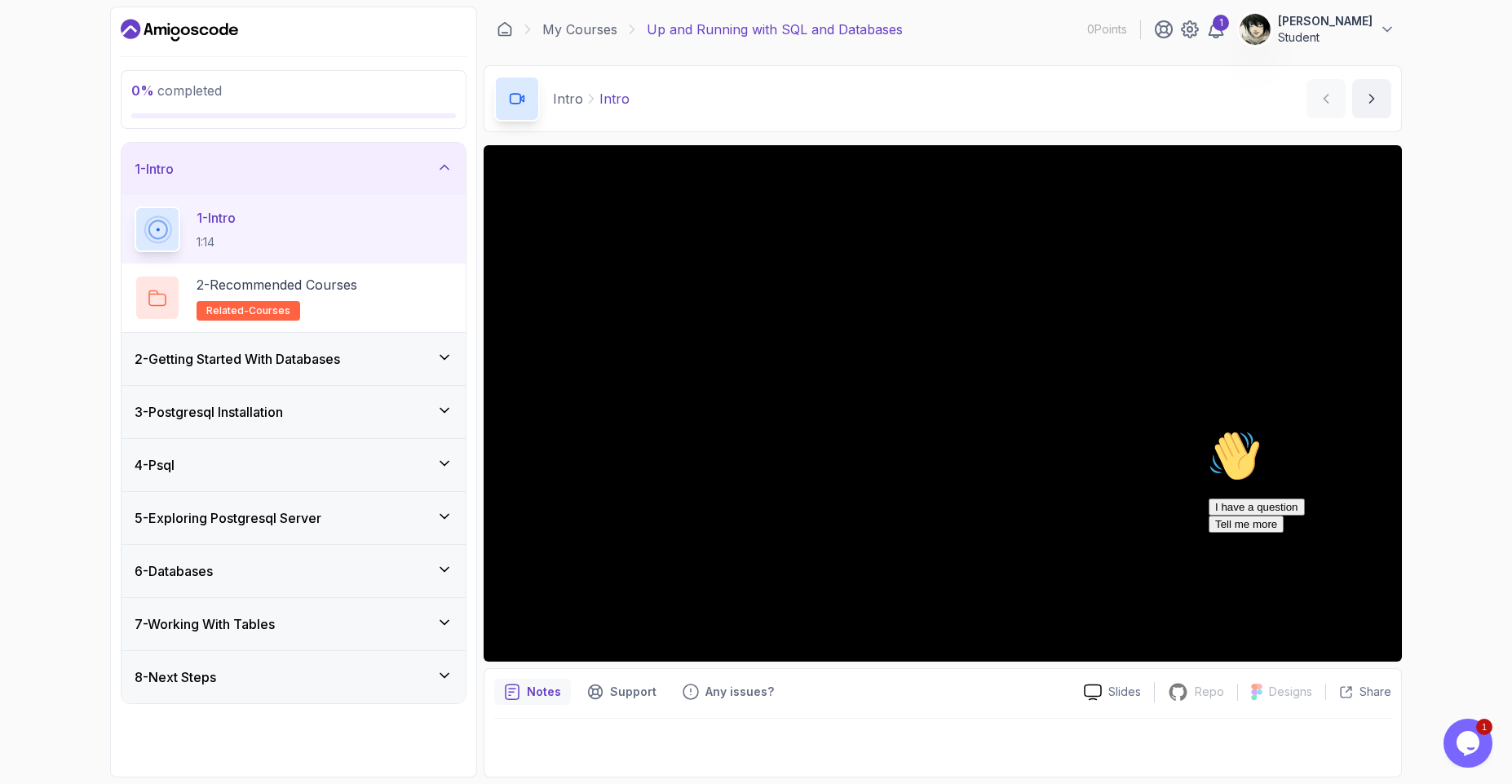
click at [444, 358] on icon at bounding box center [444, 358] width 8 height 4
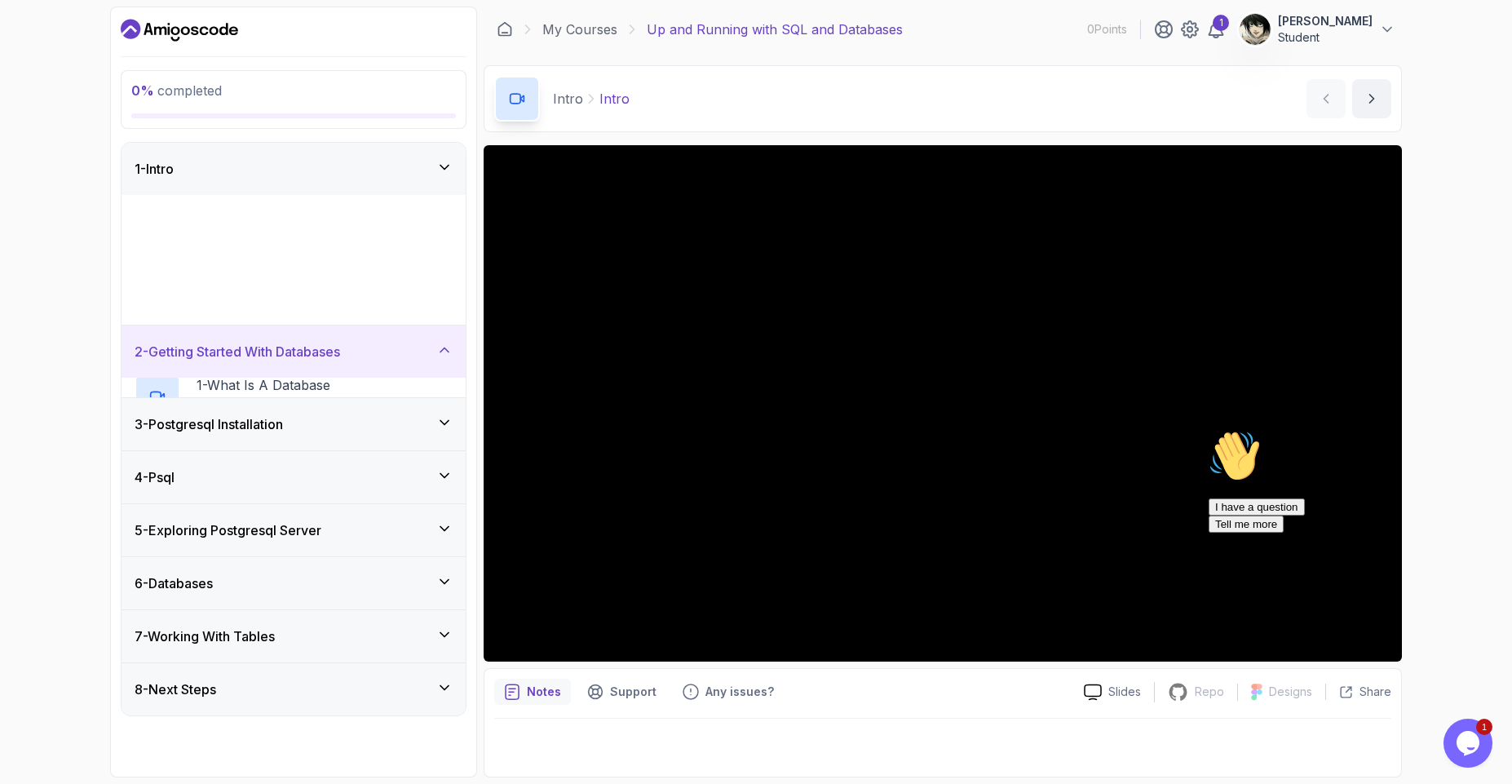
click at [444, 358] on div "2 - Getting Started With Databases 1 - What Is A Database 3:23 2 - RDBMS 1:28 3…" at bounding box center [293, 361] width 344 height 72
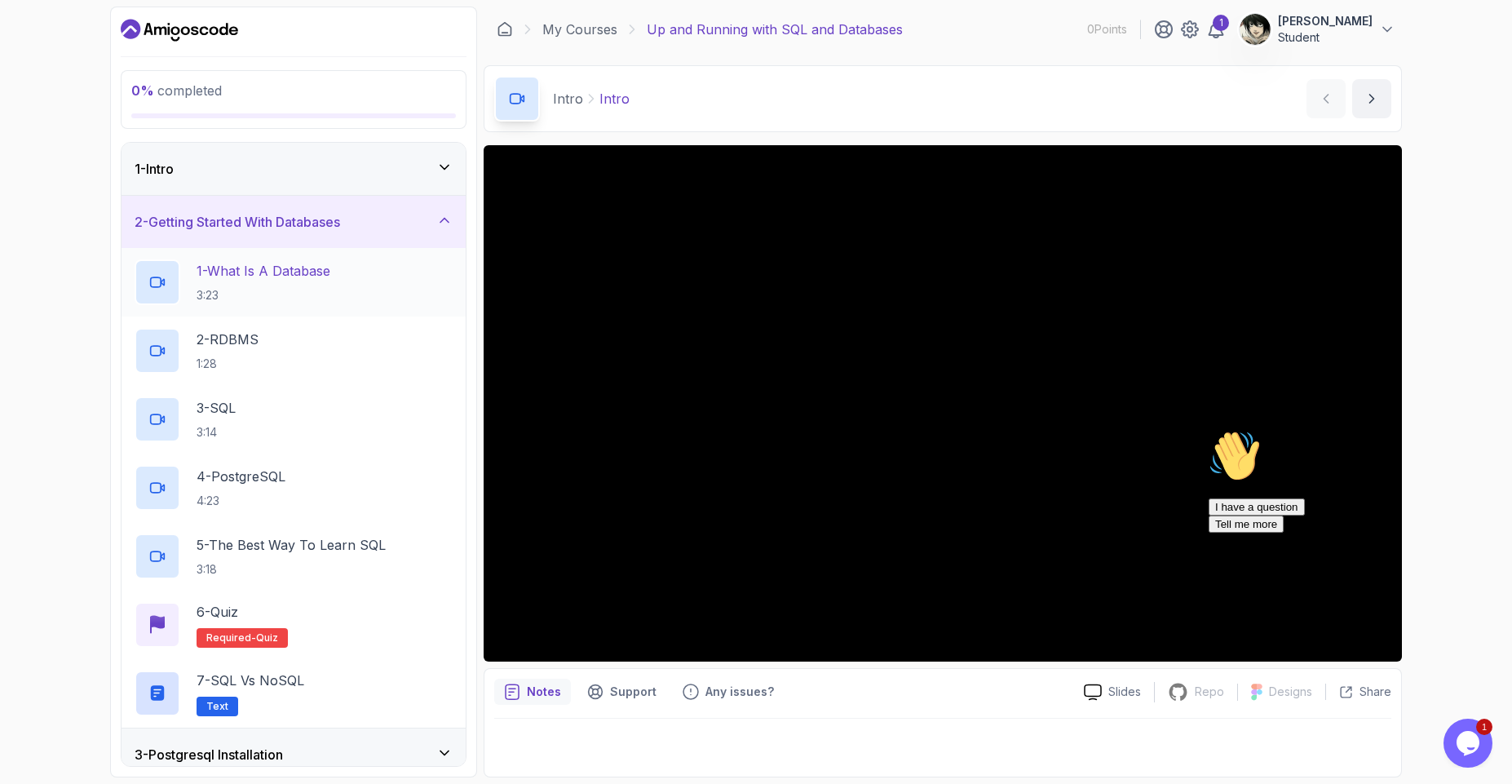
click at [363, 273] on div "1 - What Is A Database 3:23" at bounding box center [293, 282] width 318 height 45
click at [940, 376] on div at bounding box center [943, 403] width 918 height 516
